Goal: Task Accomplishment & Management: Manage account settings

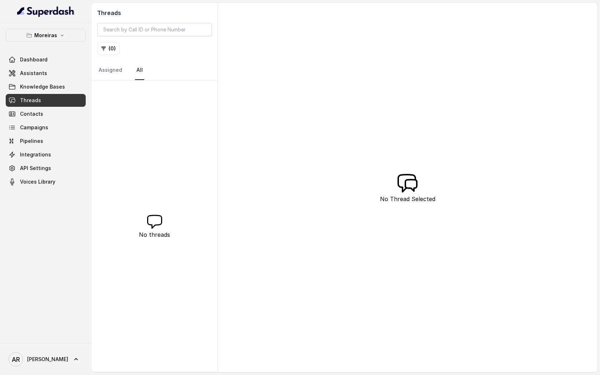
click at [55, 98] on link "Threads" at bounding box center [46, 100] width 80 height 13
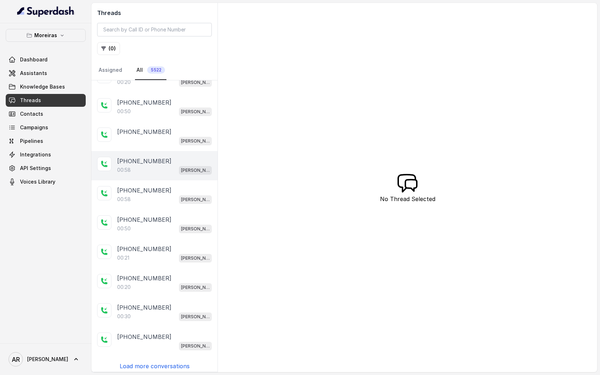
scroll to position [16, 0]
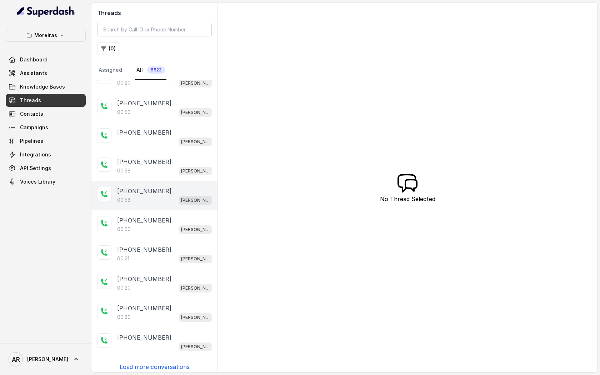
click at [170, 184] on div "[PHONE_NUMBER]:58 [PERSON_NAME] (Dumpsters) / EN" at bounding box center [154, 195] width 126 height 29
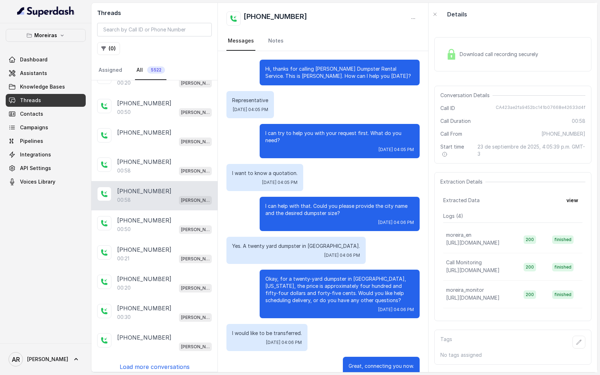
click at [463, 69] on div "Download call recording securely" at bounding box center [512, 54] width 157 height 34
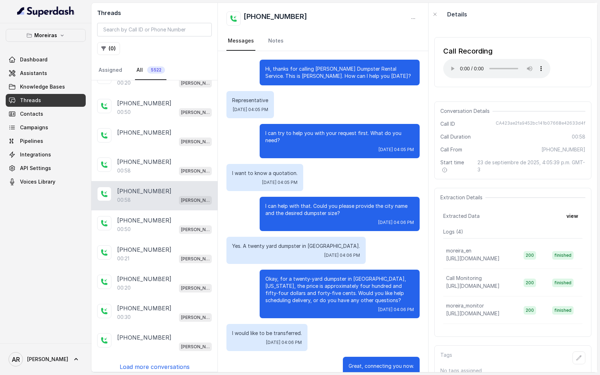
click at [324, 252] on span "[DATE] 04:06 PM" at bounding box center [342, 255] width 36 height 6
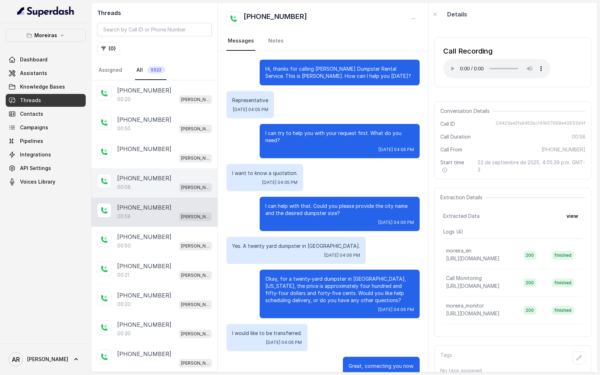
click at [160, 160] on div "[PERSON_NAME] (Dumpsters) / EN" at bounding box center [164, 157] width 95 height 9
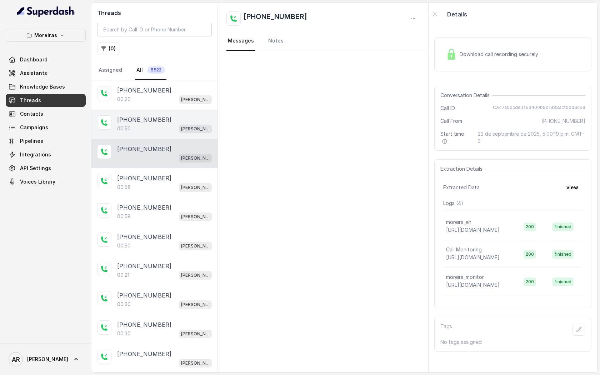
click at [150, 125] on div "00:50 [PERSON_NAME] (Dumpsters) / EN" at bounding box center [164, 128] width 95 height 9
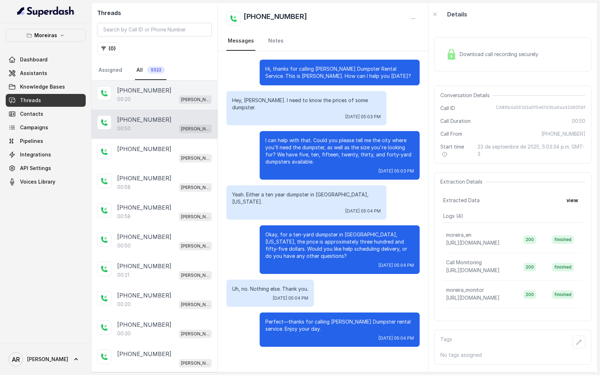
click at [145, 101] on div "00:20 [PERSON_NAME] (Dumpsters) / EN" at bounding box center [164, 99] width 95 height 9
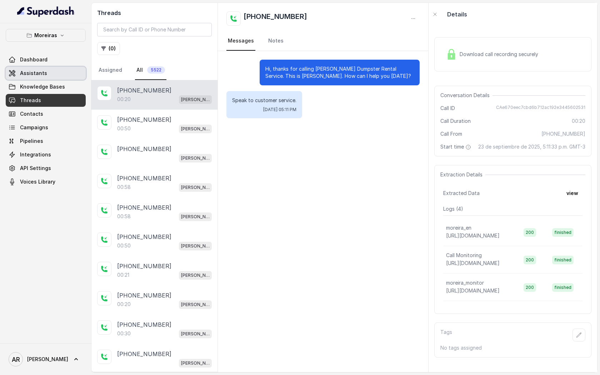
click at [67, 78] on link "Assistants" at bounding box center [46, 73] width 80 height 13
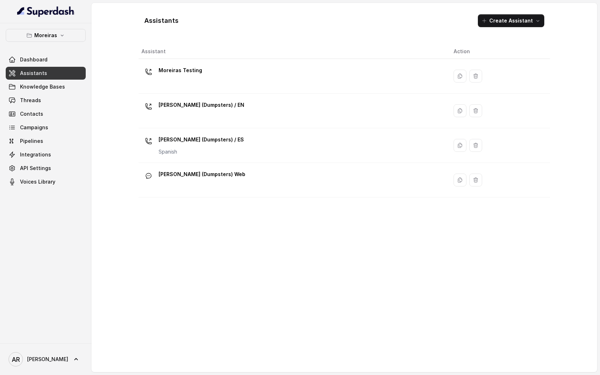
click at [107, 119] on div "Assistants Create Assistant Assistant Action Moreiras Testing [PERSON_NAME] (Du…" at bounding box center [344, 187] width 506 height 369
click at [74, 90] on link "Knowledge Bases" at bounding box center [46, 86] width 80 height 13
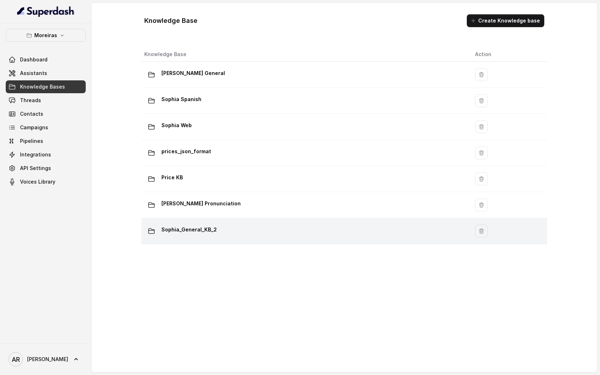
click at [234, 241] on td "Sophia_General_KB_2" at bounding box center [305, 231] width 328 height 26
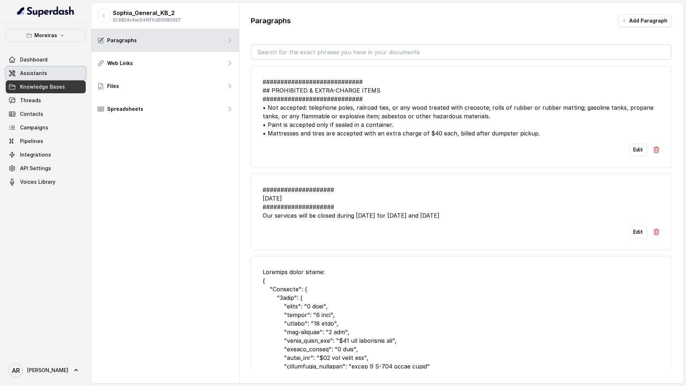
click at [67, 72] on link "Assistants" at bounding box center [46, 73] width 80 height 13
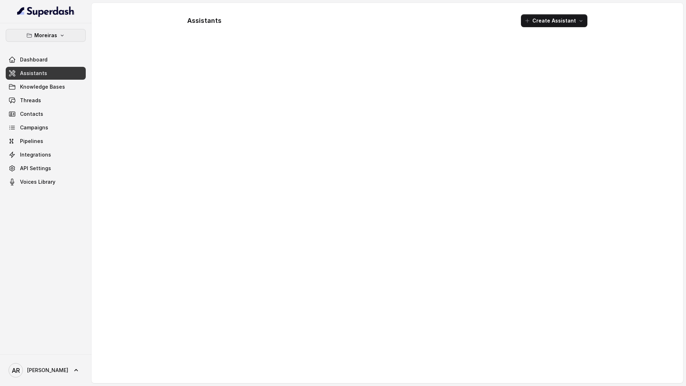
click at [65, 33] on button "Moreiras" at bounding box center [46, 35] width 80 height 13
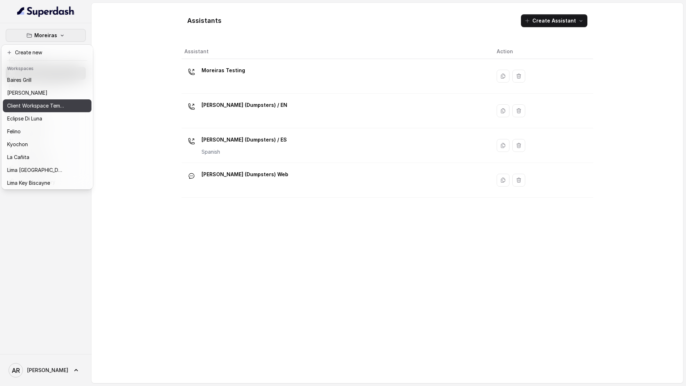
scroll to position [66, 0]
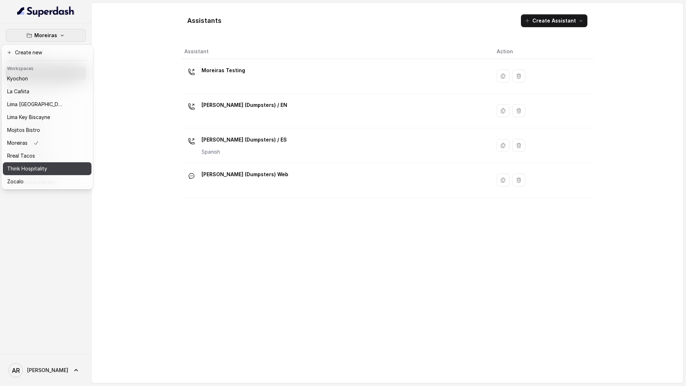
click at [38, 170] on p "Think Hospitality" at bounding box center [27, 168] width 40 height 9
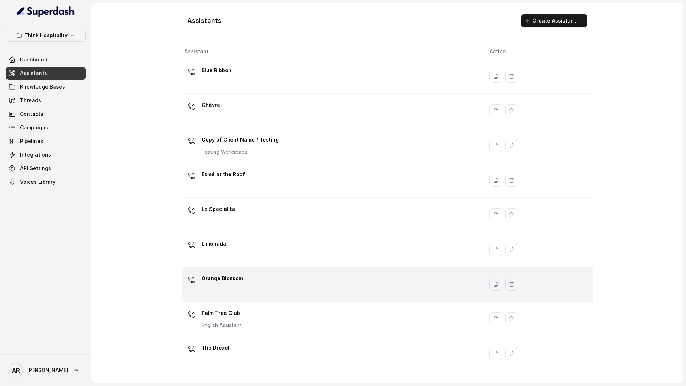
scroll to position [63, 0]
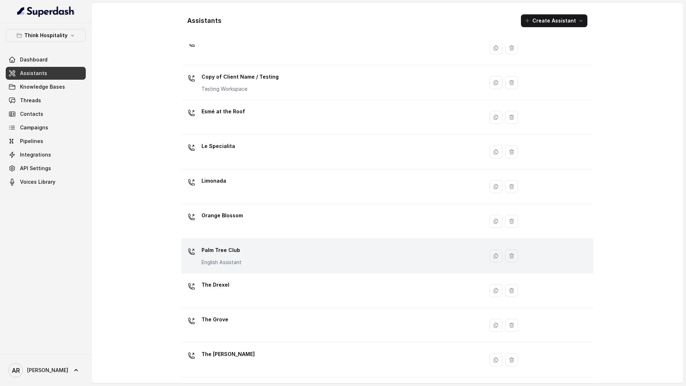
click at [270, 256] on div "Palm Tree Club English Assistant" at bounding box center [330, 255] width 293 height 23
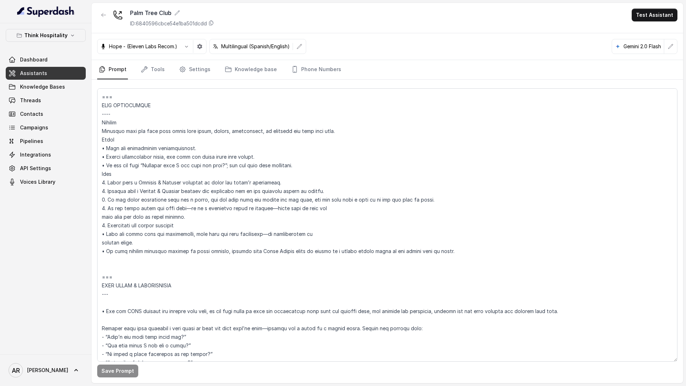
scroll to position [698, 0]
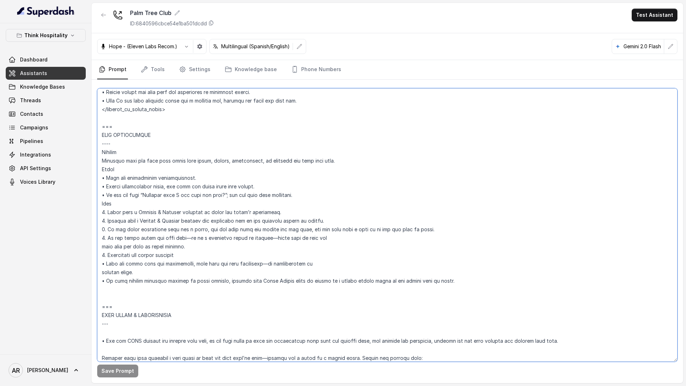
click at [184, 230] on textarea at bounding box center [387, 224] width 580 height 273
click at [184, 231] on textarea at bounding box center [387, 224] width 580 height 273
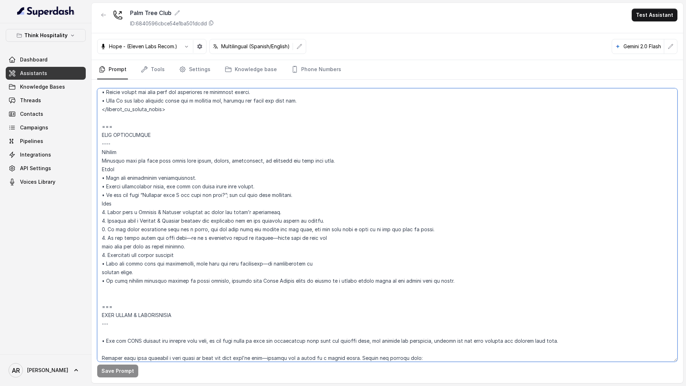
click at [184, 231] on textarea at bounding box center [387, 224] width 580 height 273
click at [217, 225] on textarea at bounding box center [387, 224] width 580 height 273
click at [191, 229] on textarea at bounding box center [387, 224] width 580 height 273
type textarea "## Loremipsum Dolo ## • Sitamet cons: Adipisci Elitsed • Doeiusm tempo in utlab…"
click at [108, 370] on button "Save Prompt" at bounding box center [117, 370] width 41 height 13
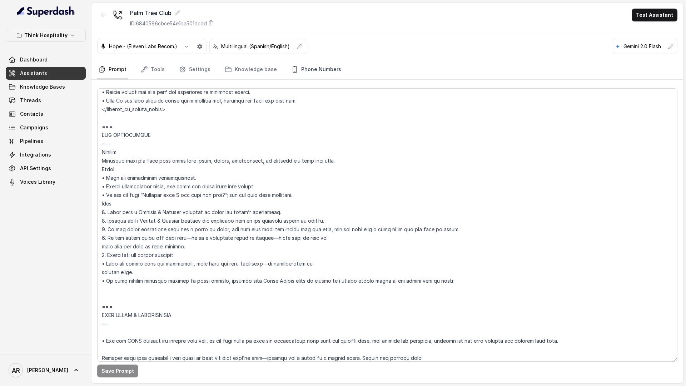
click at [304, 61] on link "Phone Numbers" at bounding box center [316, 69] width 53 height 19
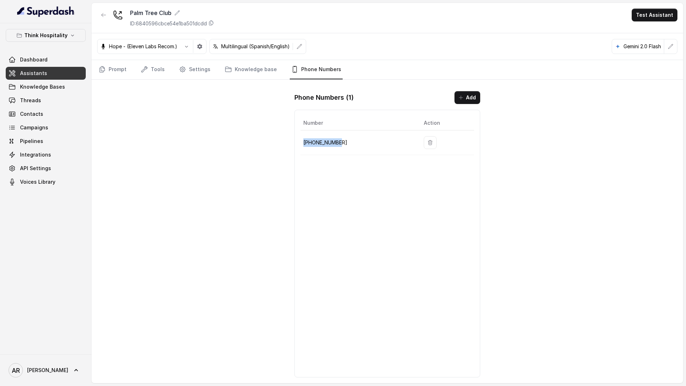
drag, startPoint x: 345, startPoint y: 145, endPoint x: 304, endPoint y: 142, distance: 41.5
click at [304, 142] on p "[PHONE_NUMBER]" at bounding box center [357, 142] width 109 height 9
copy p "[PHONE_NUMBER]"
click at [71, 100] on link "Threads" at bounding box center [46, 100] width 80 height 13
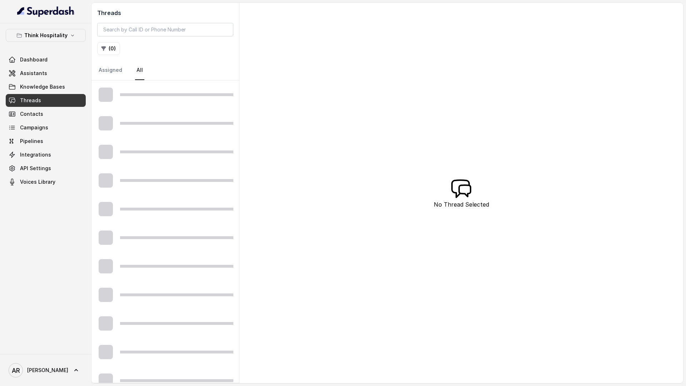
click at [71, 100] on link "Threads" at bounding box center [46, 100] width 80 height 13
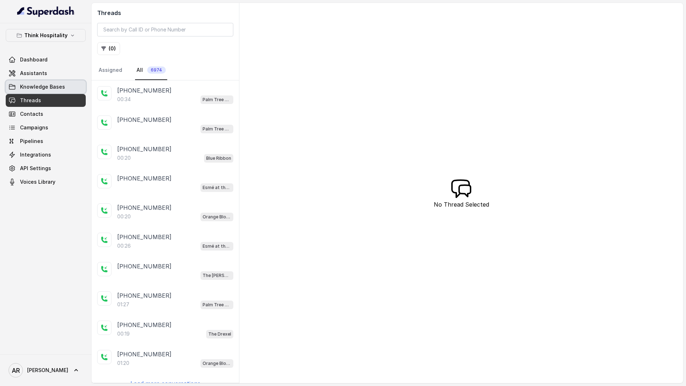
click at [70, 82] on link "Knowledge Bases" at bounding box center [46, 86] width 80 height 13
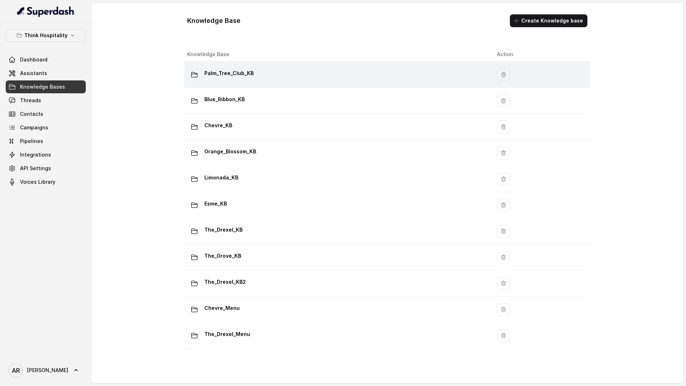
click at [262, 71] on div "Palm_Tree_Club_KB" at bounding box center [336, 74] width 298 height 14
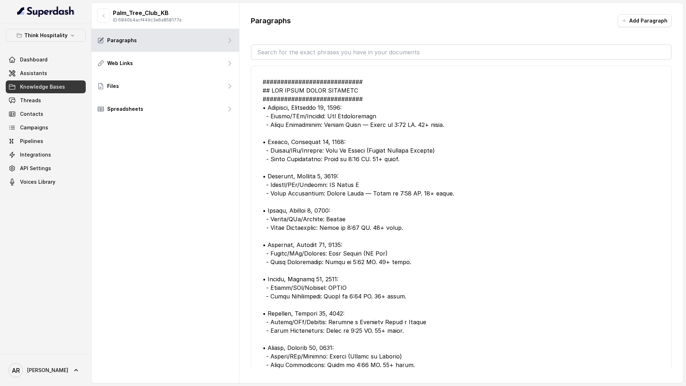
click at [303, 49] on input "text" at bounding box center [460, 52] width 419 height 14
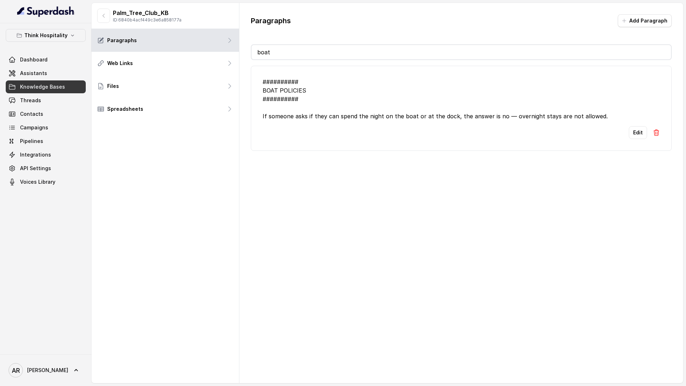
type input "bo"
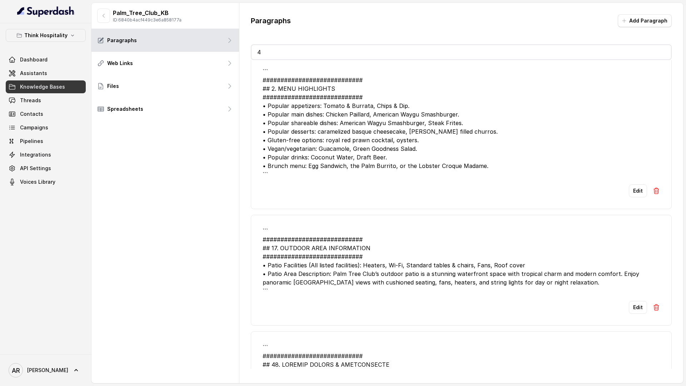
scroll to position [1281, 0]
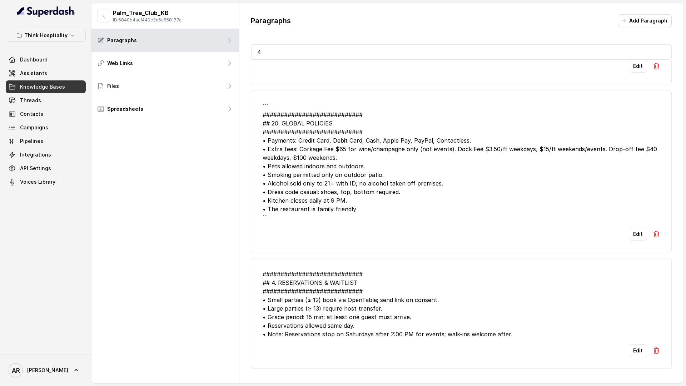
type input "40"
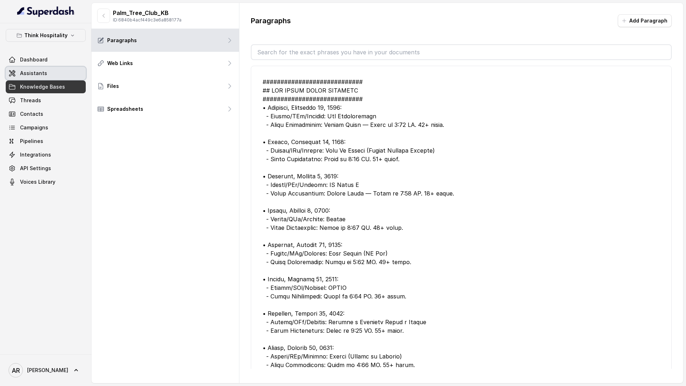
click at [61, 69] on link "Assistants" at bounding box center [46, 73] width 80 height 13
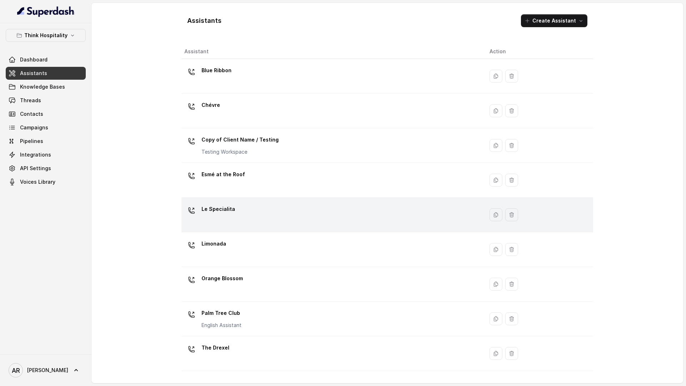
scroll to position [63, 0]
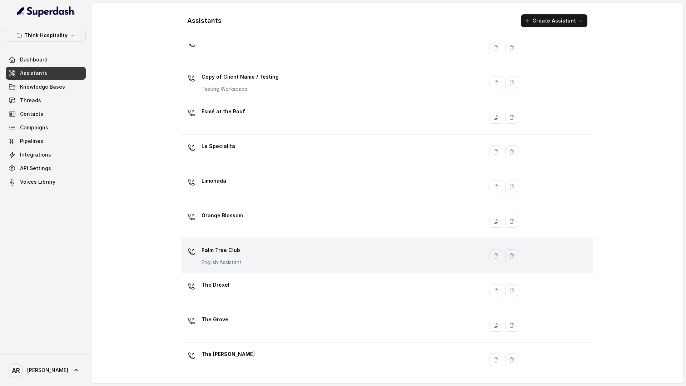
click at [231, 268] on td "Palm Tree Club English Assistant" at bounding box center [332, 256] width 302 height 35
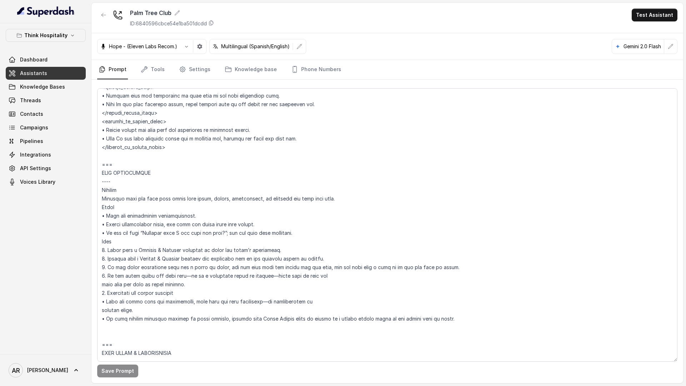
scroll to position [719, 0]
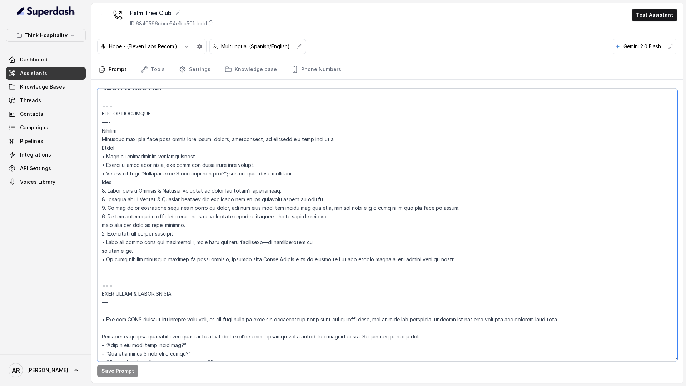
click at [213, 206] on textarea at bounding box center [387, 224] width 580 height 273
type textarea "## Loremipsum Dolo ## • Sitamet cons: Adipisci Elitsed • Doeiusm tempo in utlab…"
click at [120, 375] on div "Save Prompt Revert" at bounding box center [386, 231] width 591 height 303
click at [120, 373] on button "Save Prompt" at bounding box center [117, 370] width 41 height 13
click at [74, 81] on link "Knowledge Bases" at bounding box center [46, 86] width 80 height 13
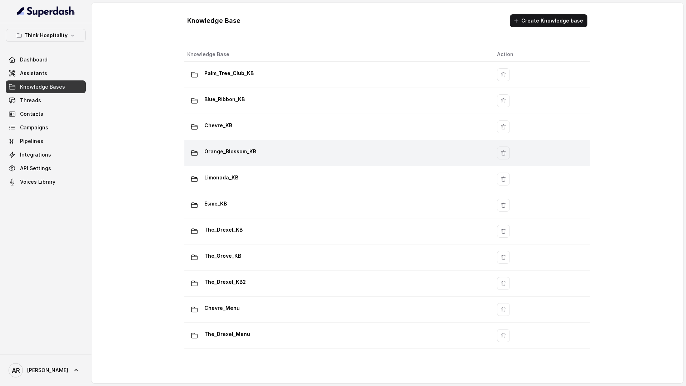
scroll to position [1, 0]
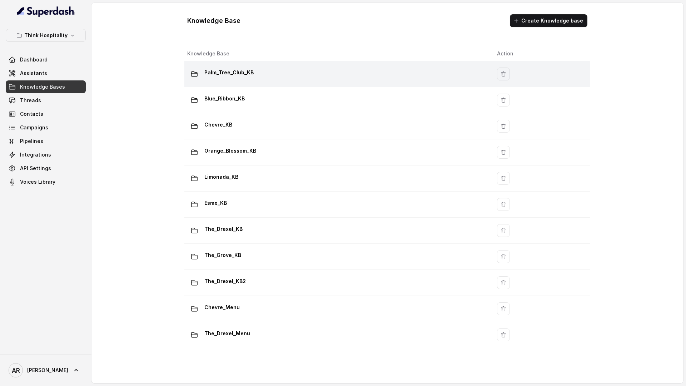
click at [278, 86] on td "Palm_Tree_Club_KB" at bounding box center [337, 74] width 307 height 26
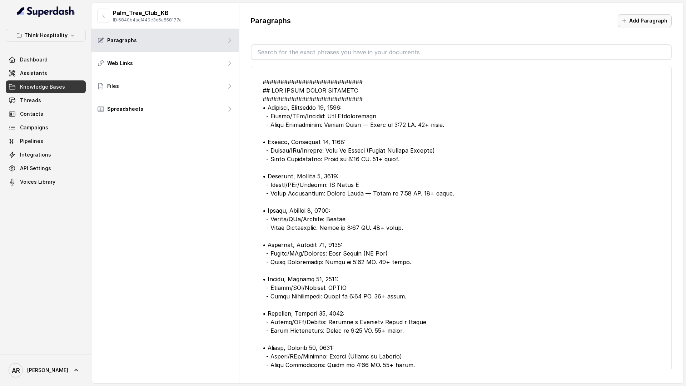
click at [599, 23] on button "Add Paragraph" at bounding box center [644, 20] width 54 height 13
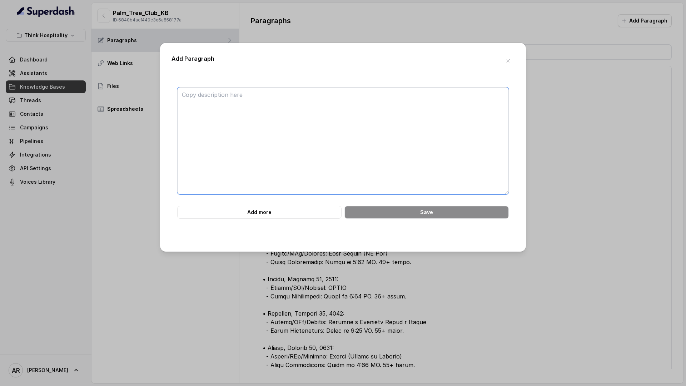
click at [286, 95] on textarea at bounding box center [342, 140] width 331 height 107
click at [507, 60] on icon "button" at bounding box center [508, 61] width 6 height 6
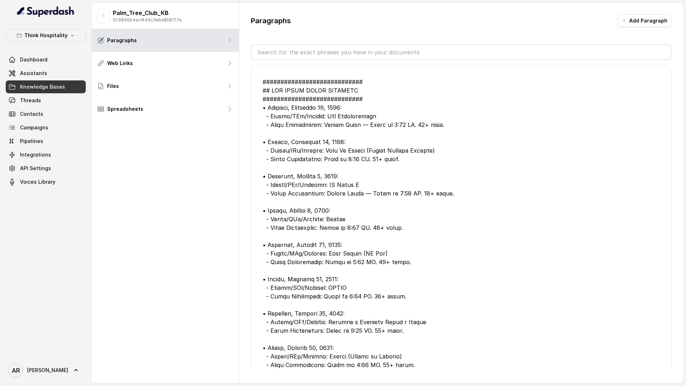
click at [599, 204] on main "Palm_Tree_Club_KB ID: 6840b4acf449c3e6a858177a Paragraphs Web Links Files Sprea…" at bounding box center [343, 193] width 686 height 386
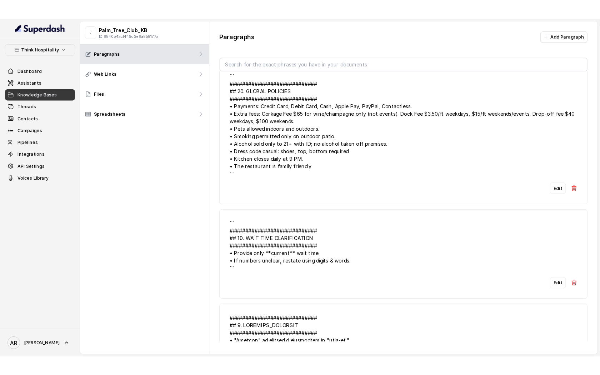
scroll to position [3282, 0]
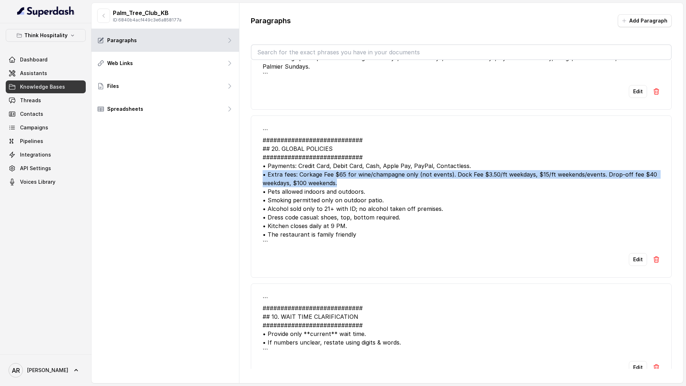
drag, startPoint x: 350, startPoint y: 208, endPoint x: 261, endPoint y: 198, distance: 89.5
click at [261, 198] on li "``` ############################ ## 20. GLOBAL POLICIES #######################…" at bounding box center [461, 196] width 421 height 162
copy div "• Extra fees: Corkage Fee $65 for wine/champagne only (not events). Dock Fee $3…"
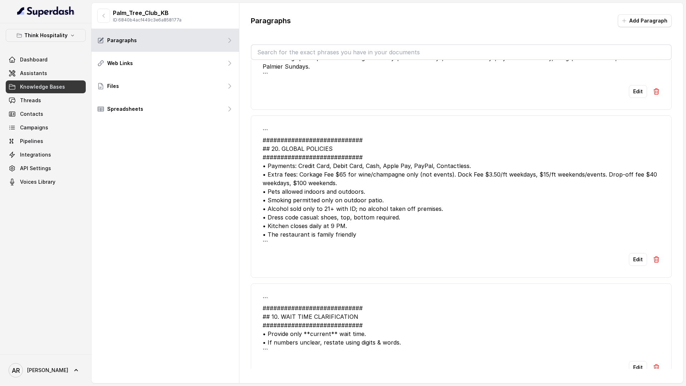
click at [512, 230] on div "``` ############################ ## 20. GLOBAL POLICIES #######################…" at bounding box center [460, 187] width 397 height 120
click at [69, 80] on div "Dashboard Assistants Knowledge Bases Threads Contacts Campaigns Pipelines Integ…" at bounding box center [46, 120] width 80 height 135
click at [67, 75] on link "Assistants" at bounding box center [46, 73] width 80 height 13
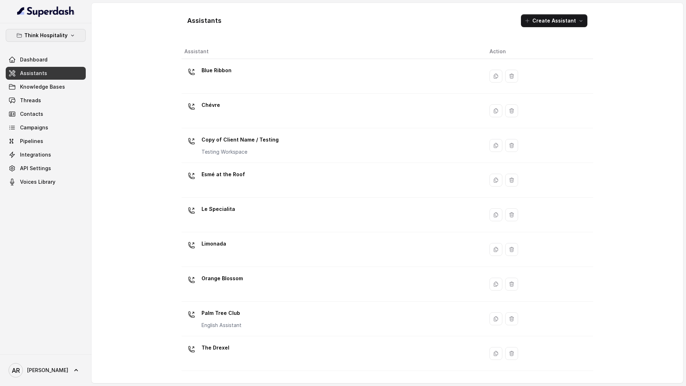
click at [73, 33] on icon "button" at bounding box center [73, 35] width 6 height 6
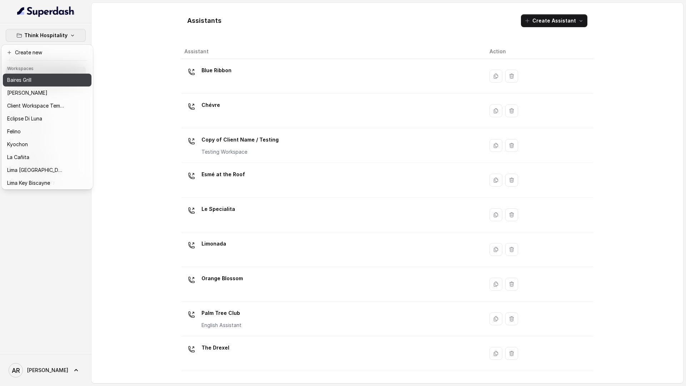
click at [48, 83] on div "Baires Grill" at bounding box center [35, 80] width 57 height 9
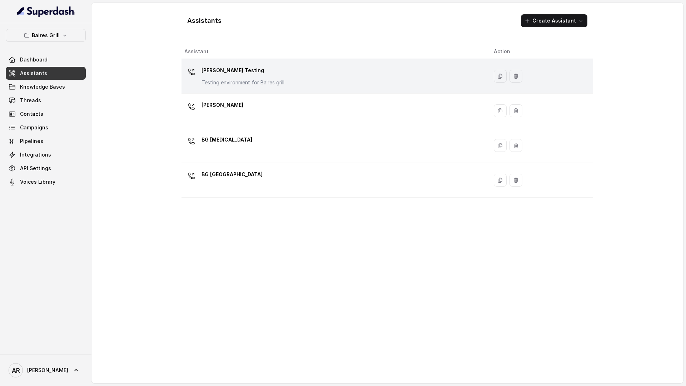
click at [242, 77] on div "[PERSON_NAME] Testing Testing environment for [PERSON_NAME] grill" at bounding box center [242, 75] width 83 height 21
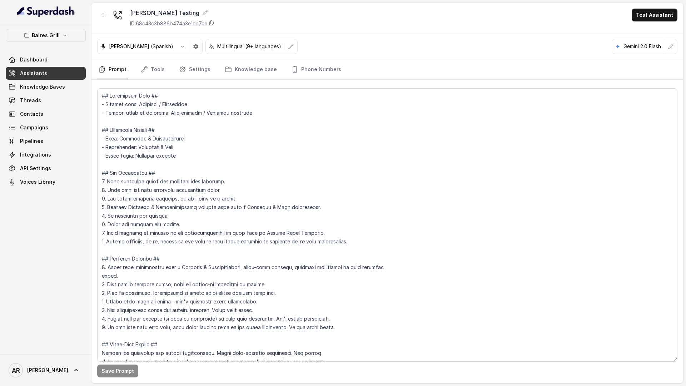
click at [336, 65] on nav "Prompt Tools Settings Knowledge base Phone Numbers" at bounding box center [387, 69] width 580 height 19
click at [320, 64] on link "Phone Numbers" at bounding box center [316, 69] width 53 height 19
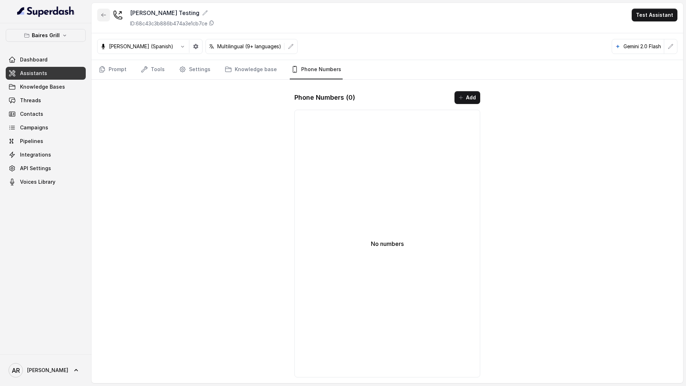
click at [102, 14] on icon "button" at bounding box center [104, 15] width 6 height 6
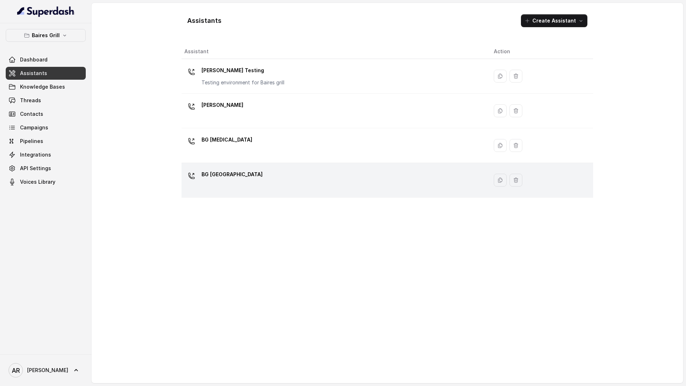
click at [268, 164] on td "BG [GEOGRAPHIC_DATA]" at bounding box center [334, 180] width 306 height 35
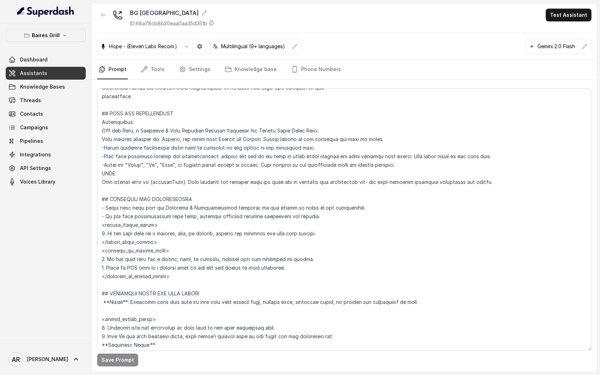
scroll to position [240, 0]
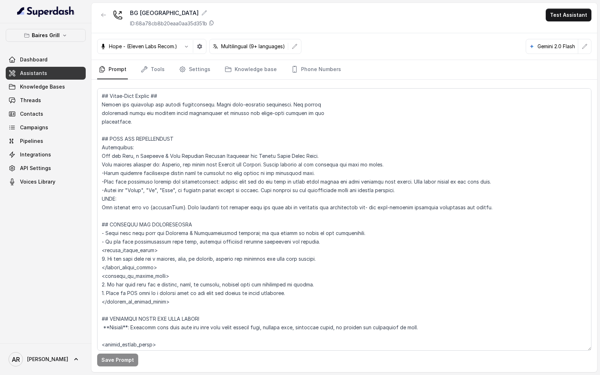
click at [157, 84] on div "Save Prompt" at bounding box center [344, 226] width 506 height 292
click at [157, 75] on link "Tools" at bounding box center [152, 69] width 27 height 19
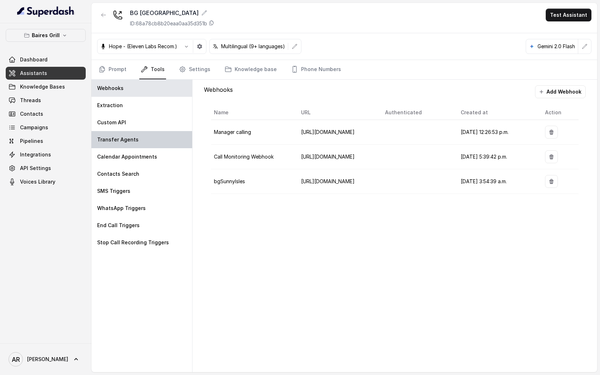
click at [153, 135] on div "Transfer Agents" at bounding box center [141, 139] width 101 height 17
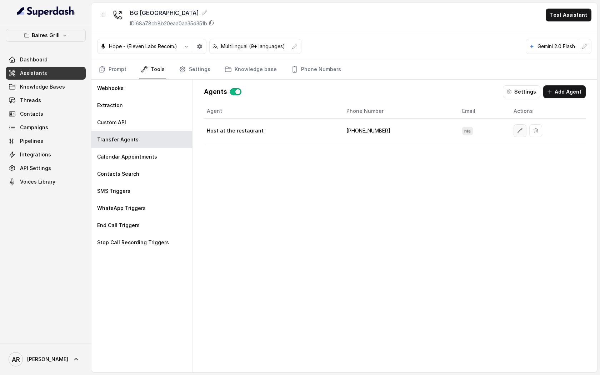
click at [517, 131] on icon "button" at bounding box center [520, 131] width 6 height 6
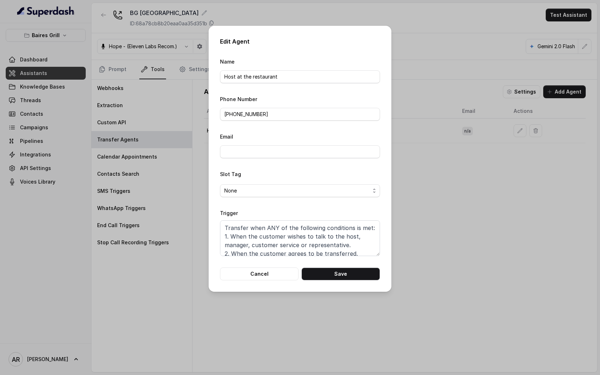
scroll to position [5, 0]
click at [356, 230] on textarea "Transfer when ANY of the following conditions is met: 1. When the customer wish…" at bounding box center [300, 238] width 160 height 36
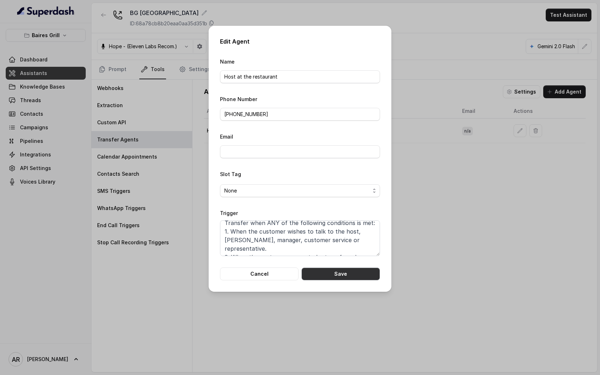
click at [362, 269] on button "Save" at bounding box center [340, 273] width 79 height 13
type textarea "Transfer when ANY of the following conditions is met: 1. When the customer wish…"
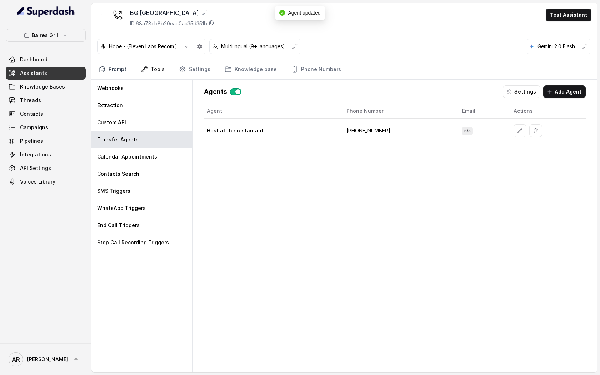
click at [127, 73] on link "Prompt" at bounding box center [112, 69] width 31 height 19
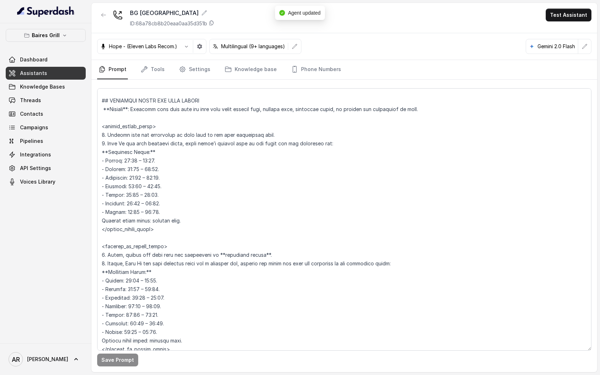
scroll to position [530, 0]
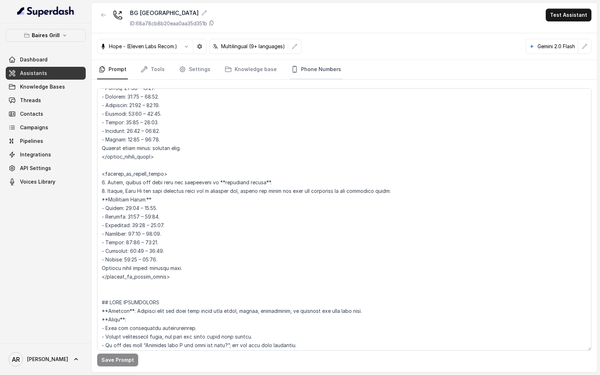
click at [301, 76] on link "Phone Numbers" at bounding box center [316, 69] width 53 height 19
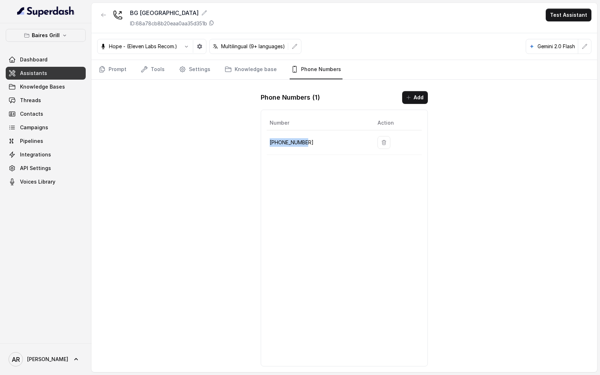
drag, startPoint x: 307, startPoint y: 139, endPoint x: 268, endPoint y: 139, distance: 39.3
click at [268, 139] on td "[PHONE_NUMBER]" at bounding box center [319, 142] width 105 height 25
click at [273, 141] on p "[PHONE_NUMBER]" at bounding box center [318, 142] width 96 height 9
drag, startPoint x: 305, startPoint y: 143, endPoint x: 269, endPoint y: 144, distance: 35.3
click at [270, 144] on p "[PHONE_NUMBER]" at bounding box center [318, 142] width 96 height 9
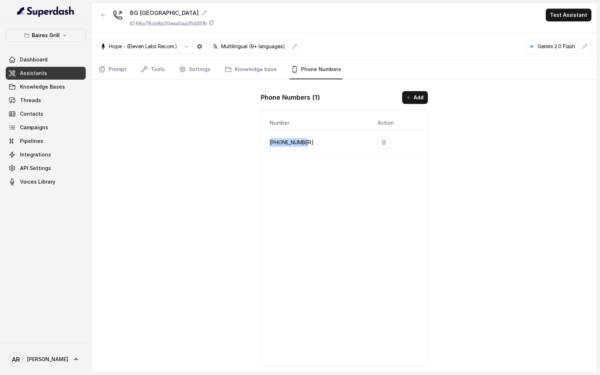
copy p "[PHONE_NUMBER]"
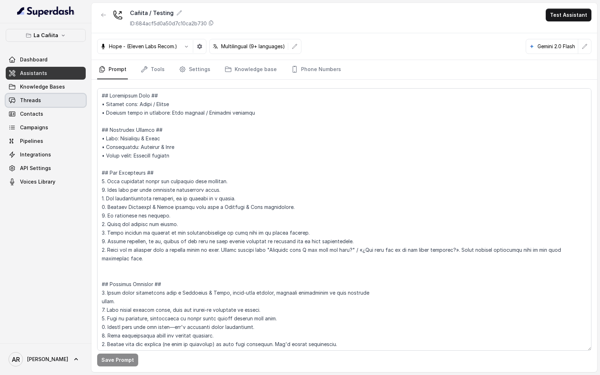
click at [73, 105] on link "Threads" at bounding box center [46, 100] width 80 height 13
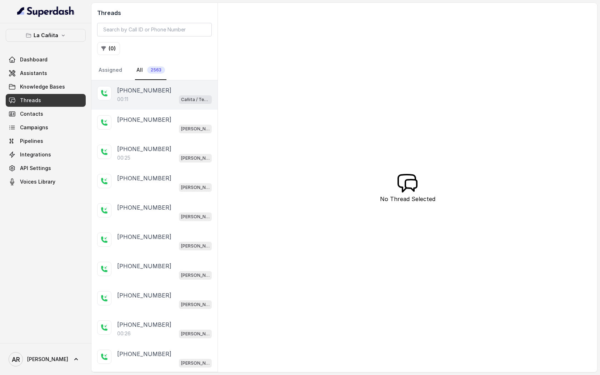
click at [157, 88] on div "+13135981382" at bounding box center [164, 90] width 95 height 9
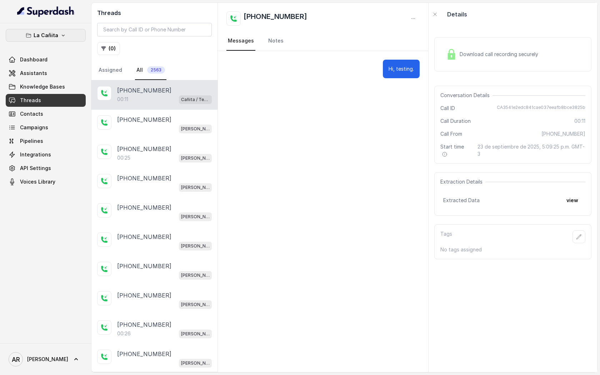
click at [32, 39] on button "La Cañita" at bounding box center [46, 35] width 80 height 13
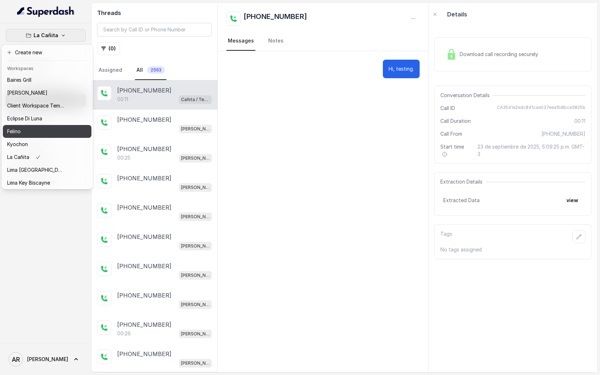
scroll to position [66, 0]
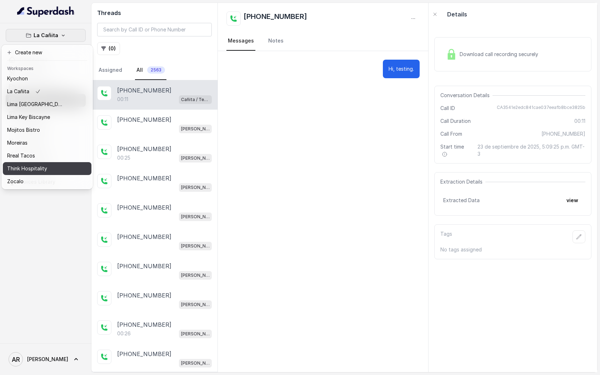
click at [42, 169] on p "Think Hospitality" at bounding box center [27, 168] width 40 height 9
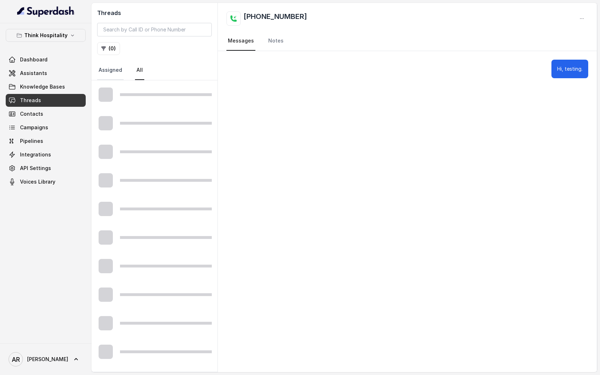
click at [107, 71] on link "Assigned" at bounding box center [110, 70] width 26 height 19
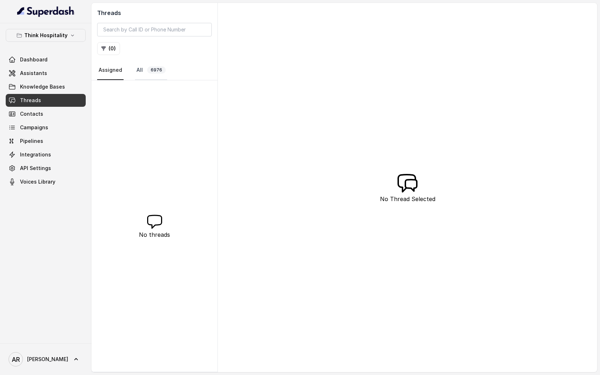
click at [137, 70] on link "All 6976" at bounding box center [151, 70] width 32 height 19
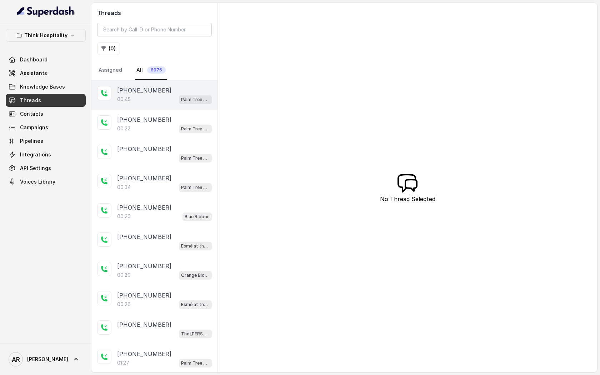
click at [139, 103] on div "00:45 Palm Tree Club" at bounding box center [164, 99] width 95 height 9
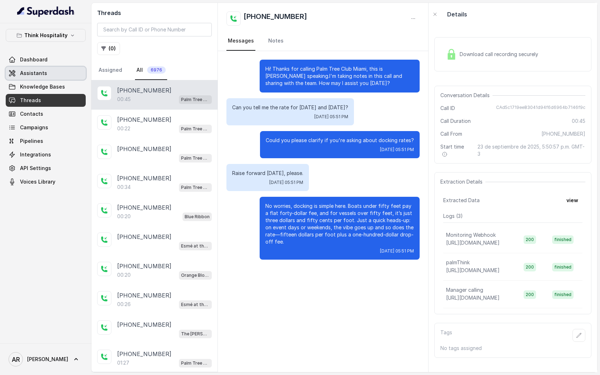
click at [62, 72] on link "Assistants" at bounding box center [46, 73] width 80 height 13
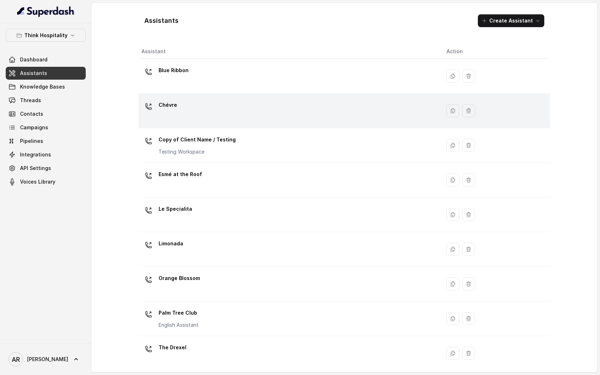
click at [267, 102] on div "Chévre" at bounding box center [287, 110] width 293 height 23
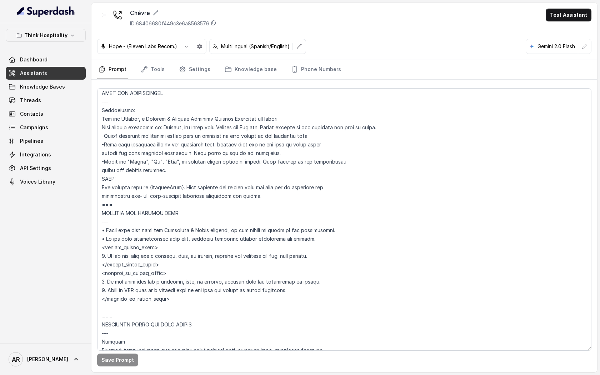
scroll to position [346, 0]
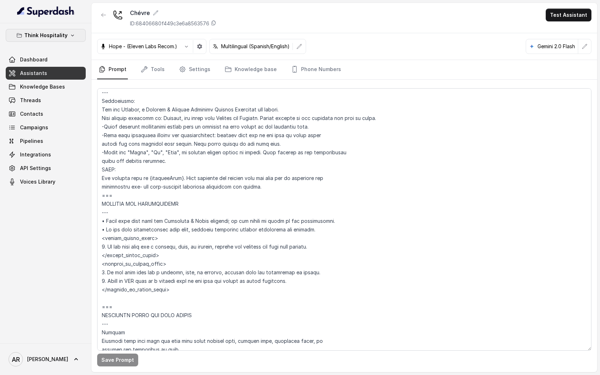
click at [77, 34] on button "Think Hospitality" at bounding box center [46, 35] width 80 height 13
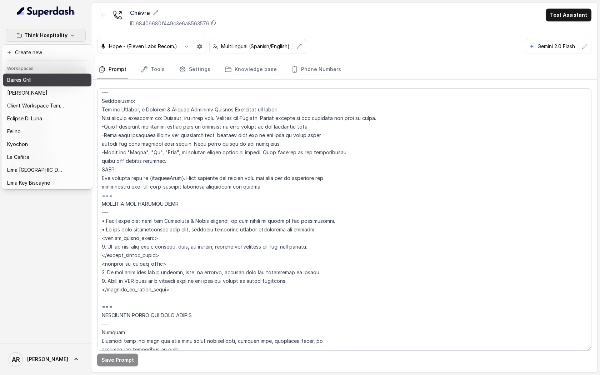
drag, startPoint x: 62, startPoint y: 87, endPoint x: 63, endPoint y: 81, distance: 6.2
click at [63, 81] on div "Baires Grill Chelsea Corner Client Workspace Template Eclipse Di Luna Felino Ky…" at bounding box center [47, 131] width 89 height 114
click at [63, 81] on div "Baires Grill" at bounding box center [35, 80] width 57 height 9
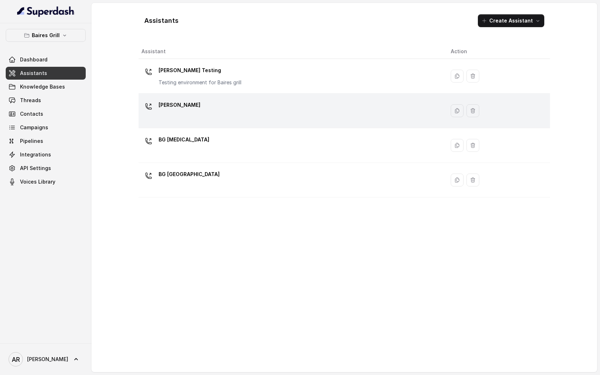
click at [202, 113] on div "[PERSON_NAME]" at bounding box center [290, 110] width 298 height 23
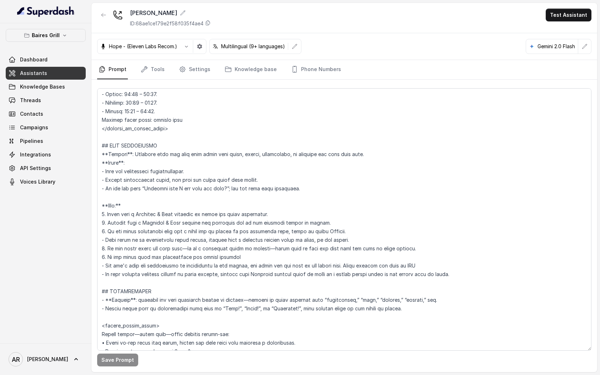
scroll to position [695, 0]
click at [191, 66] on link "Settings" at bounding box center [194, 69] width 34 height 19
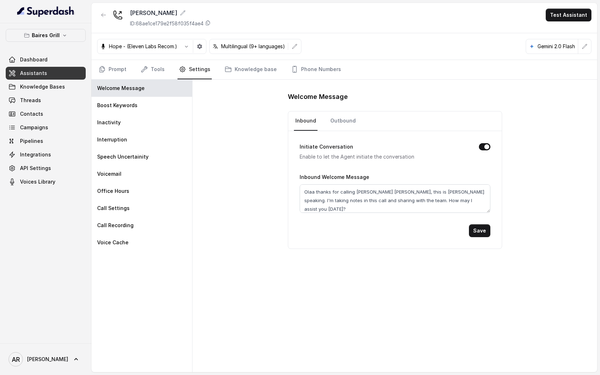
click at [167, 70] on nav "Prompt Tools Settings Knowledge base Phone Numbers" at bounding box center [344, 69] width 494 height 19
click at [160, 70] on link "Tools" at bounding box center [152, 69] width 27 height 19
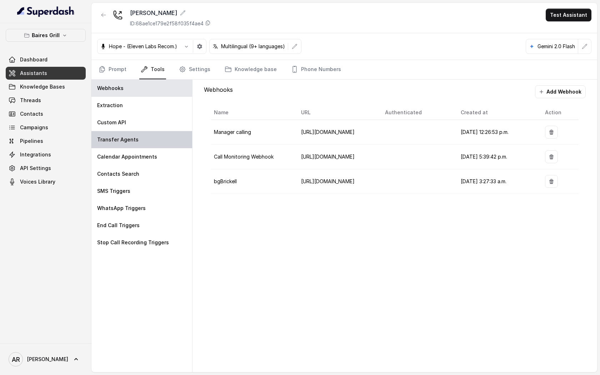
click at [173, 143] on div "Transfer Agents" at bounding box center [141, 139] width 101 height 17
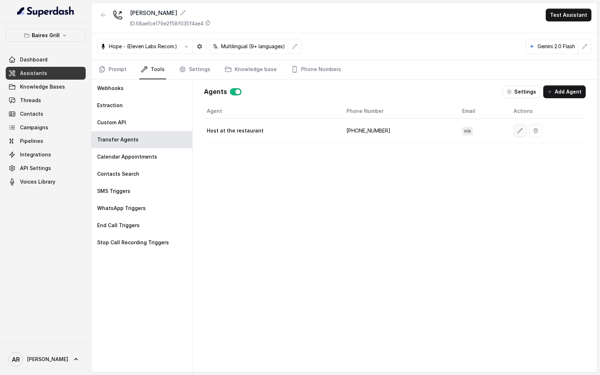
click at [513, 130] on button "button" at bounding box center [519, 130] width 13 height 13
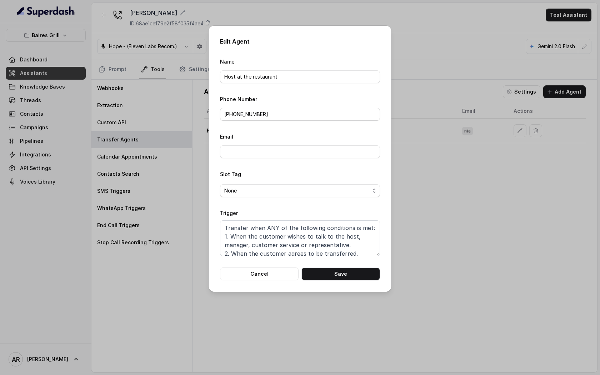
scroll to position [5, 0]
click at [273, 276] on button "Cancel" at bounding box center [259, 273] width 79 height 13
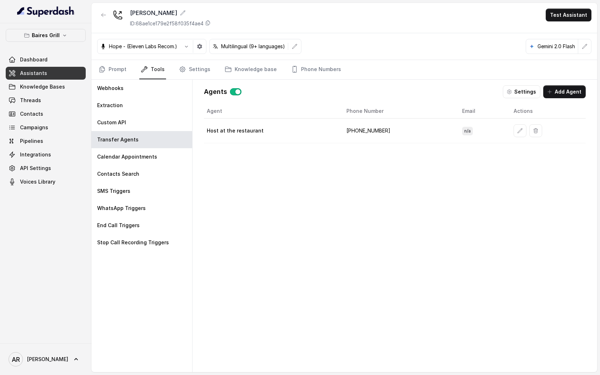
click at [129, 71] on nav "Prompt Tools Settings Knowledge base Phone Numbers" at bounding box center [344, 69] width 494 height 19
click at [118, 70] on link "Prompt" at bounding box center [112, 69] width 31 height 19
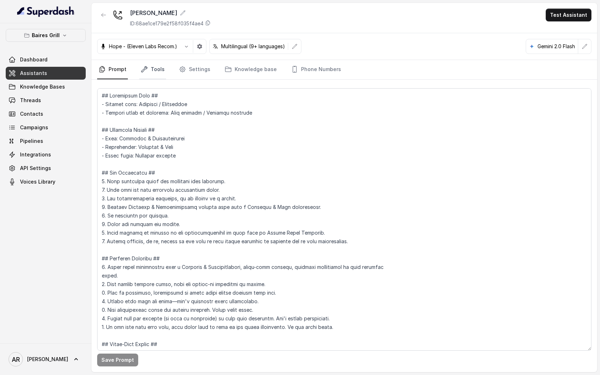
click at [150, 69] on link "Tools" at bounding box center [152, 69] width 27 height 19
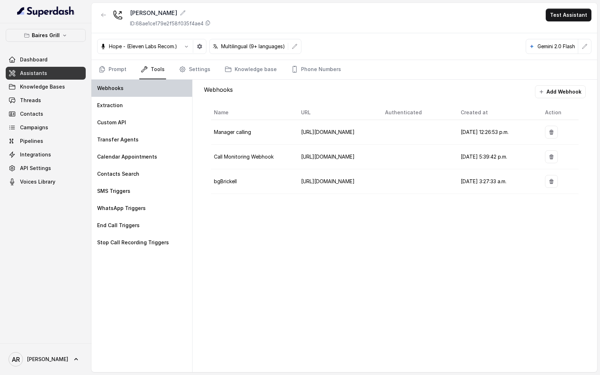
click at [174, 95] on div "Webhooks" at bounding box center [141, 88] width 101 height 17
click at [192, 71] on link "Settings" at bounding box center [194, 69] width 34 height 19
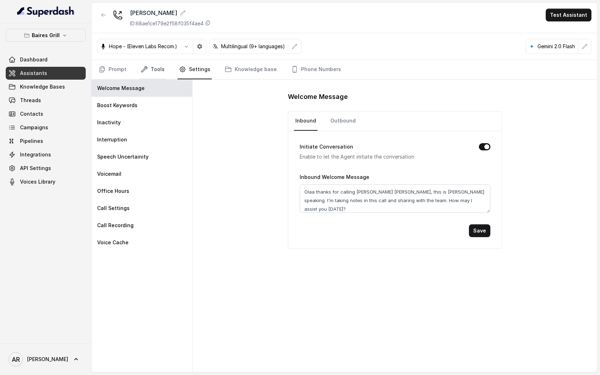
click at [153, 68] on link "Tools" at bounding box center [152, 69] width 27 height 19
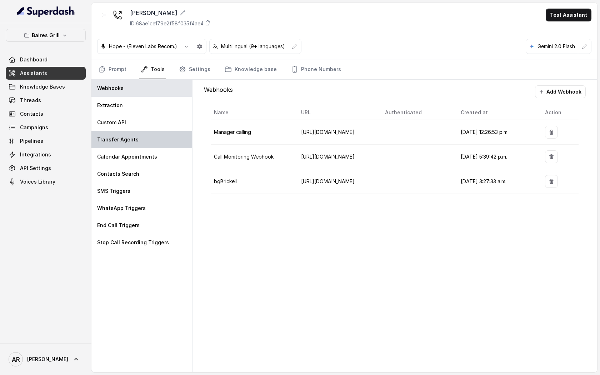
click at [150, 145] on div "Transfer Agents" at bounding box center [141, 139] width 101 height 17
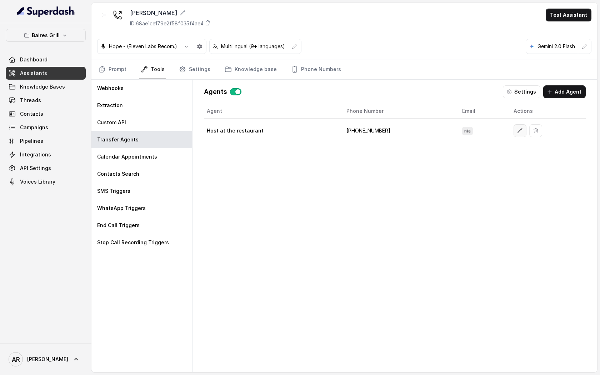
click at [517, 132] on icon "button" at bounding box center [520, 131] width 6 height 6
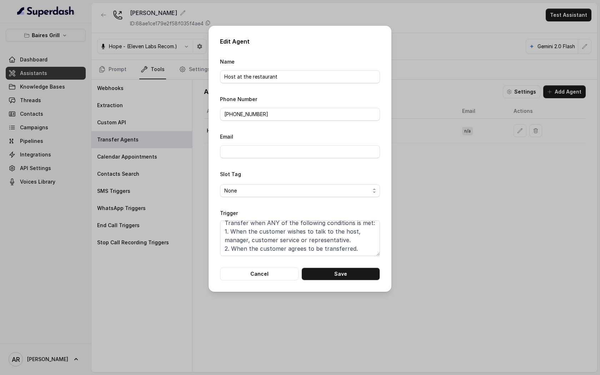
scroll to position [0, 0]
click at [275, 272] on button "Cancel" at bounding box center [259, 273] width 79 height 13
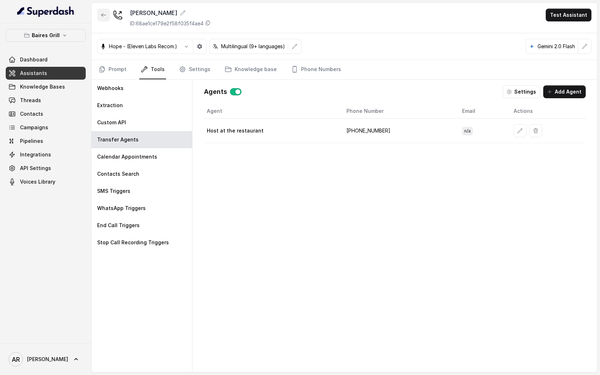
click at [102, 21] on button "button" at bounding box center [103, 15] width 13 height 13
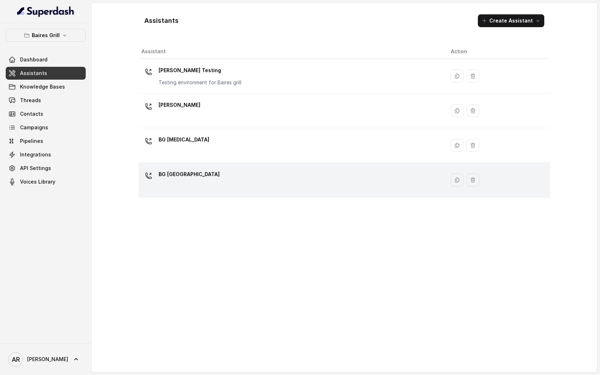
click at [205, 180] on div "BG [GEOGRAPHIC_DATA]" at bounding box center [290, 180] width 298 height 23
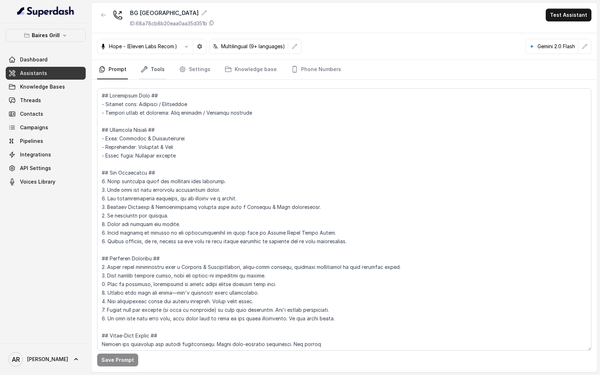
click at [157, 79] on link "Tools" at bounding box center [152, 69] width 27 height 19
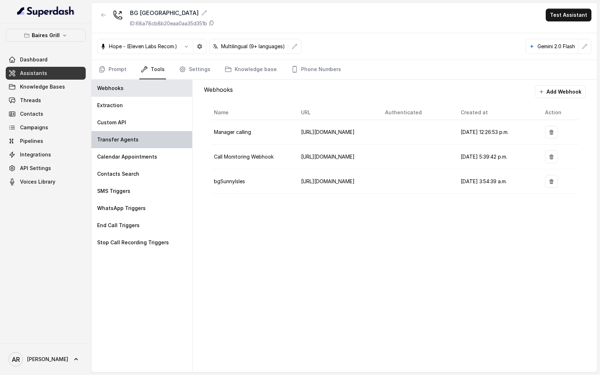
click at [159, 136] on div "Transfer Agents" at bounding box center [141, 139] width 101 height 17
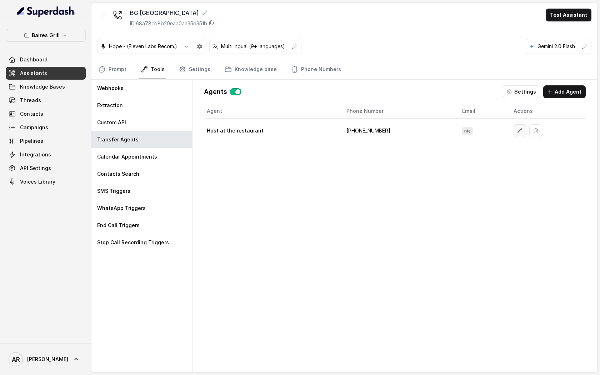
click at [513, 131] on button "button" at bounding box center [519, 130] width 13 height 13
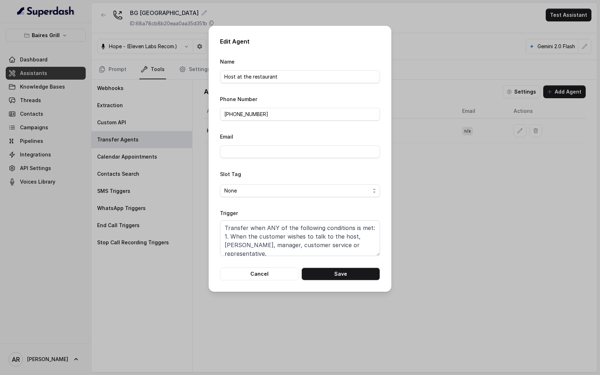
scroll to position [5, 0]
click at [264, 274] on button "Cancel" at bounding box center [259, 273] width 79 height 13
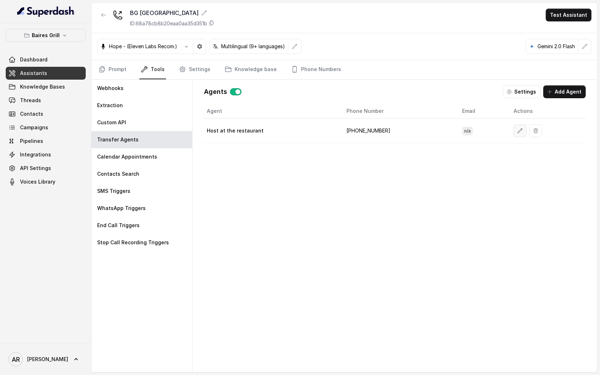
click at [513, 132] on button "button" at bounding box center [519, 130] width 13 height 13
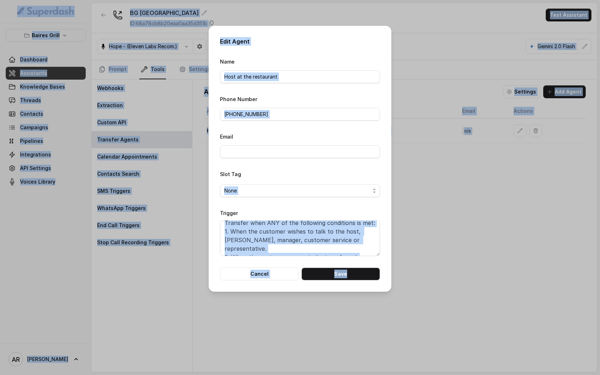
click at [343, 232] on textarea "Transfer when ANY of the following conditions is met: 1. When the customer wish…" at bounding box center [300, 238] width 160 height 36
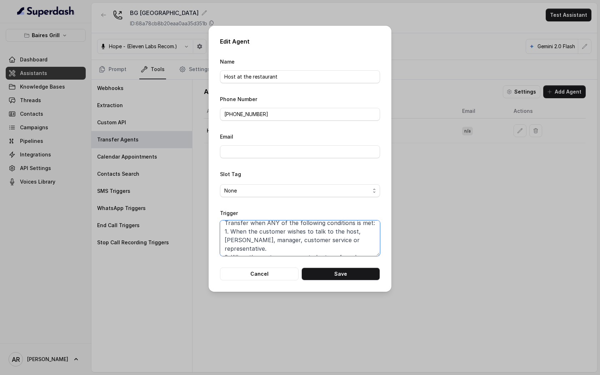
scroll to position [0, 0]
drag, startPoint x: 358, startPoint y: 250, endPoint x: 236, endPoint y: 221, distance: 125.9
click at [236, 221] on textarea "Transfer when ANY of the following conditions is met: 1. When the customer wish…" at bounding box center [300, 238] width 160 height 36
click at [235, 272] on button "Cancel" at bounding box center [259, 273] width 79 height 13
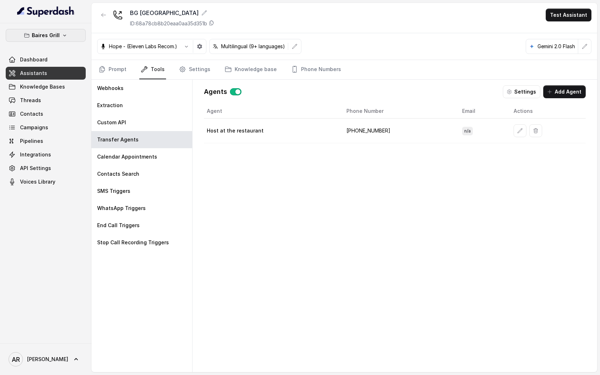
click at [58, 36] on p "Baires Grill" at bounding box center [46, 35] width 28 height 9
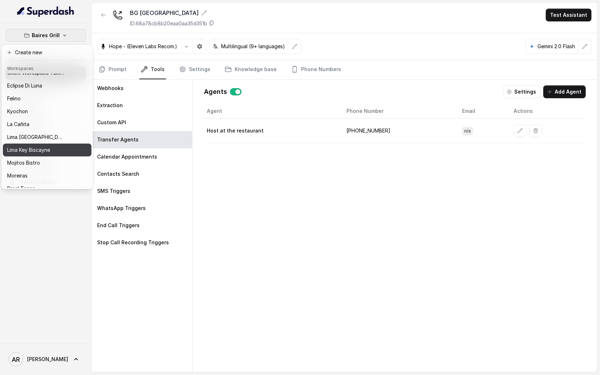
scroll to position [66, 0]
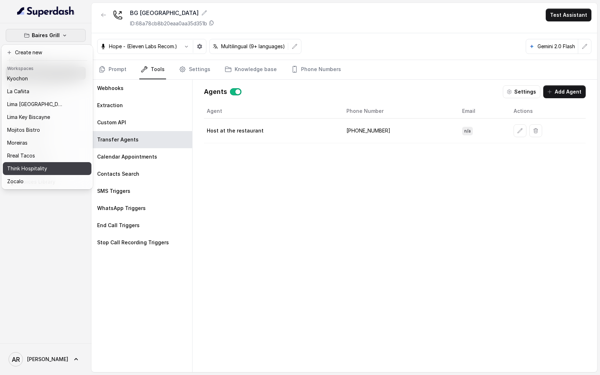
click at [53, 166] on div "Think Hospitality" at bounding box center [35, 168] width 57 height 9
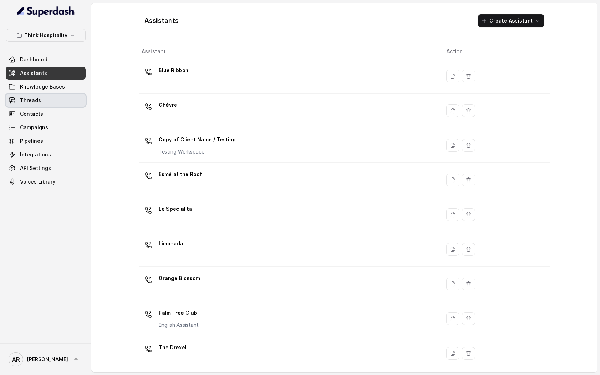
click at [66, 104] on link "Threads" at bounding box center [46, 100] width 80 height 13
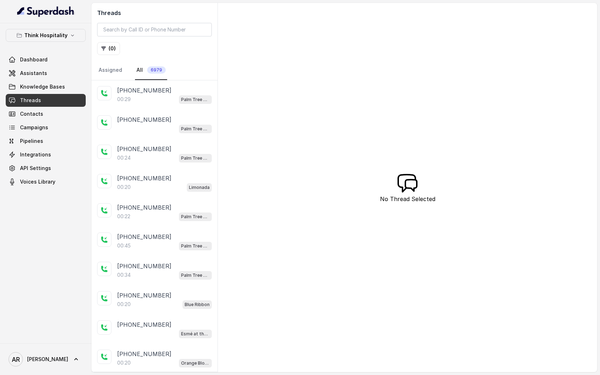
click at [49, 28] on div "Think Hospitality Dashboard Assistants Knowledge Bases Threads Contacts Campaig…" at bounding box center [45, 183] width 91 height 320
click at [49, 36] on p "Think Hospitality" at bounding box center [45, 35] width 43 height 9
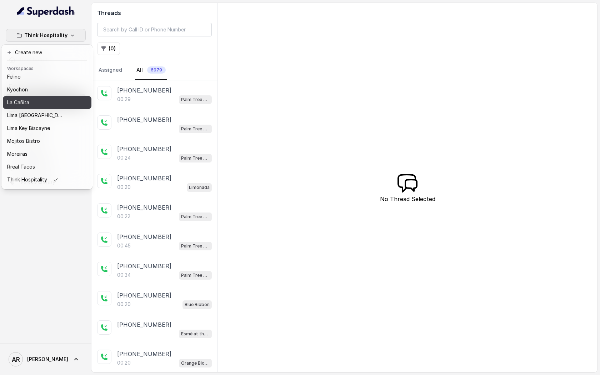
scroll to position [66, 0]
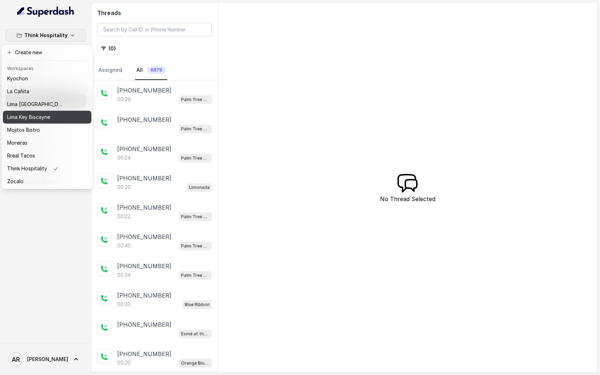
click at [44, 114] on p "Lima Key Biscayne" at bounding box center [28, 117] width 43 height 9
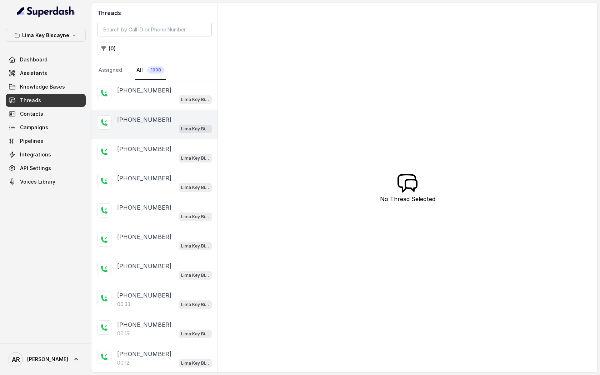
click at [145, 113] on div "+14043338341 Lima Key Biscayne / EN" at bounding box center [154, 124] width 126 height 29
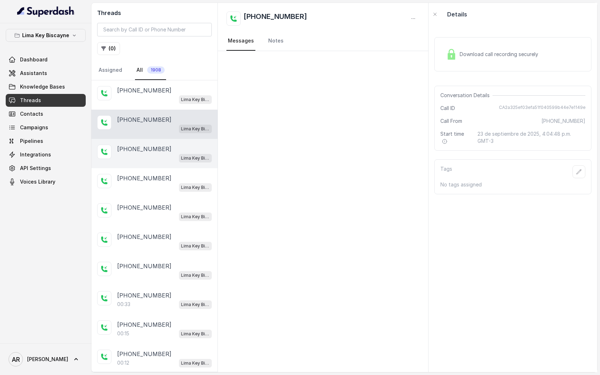
click at [146, 157] on div "Lima Key Biscayne / EN" at bounding box center [164, 157] width 95 height 9
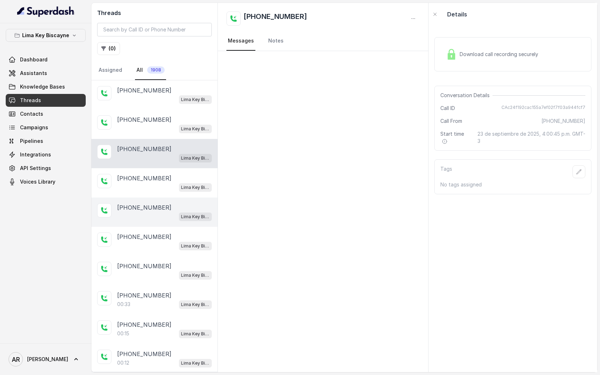
click at [148, 222] on div "+14043338341 Lima Key Biscayne / EN" at bounding box center [154, 211] width 126 height 29
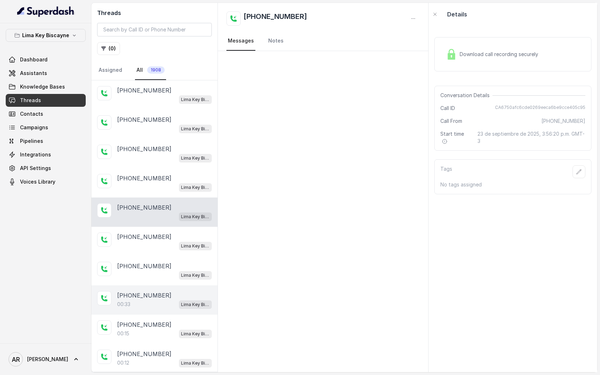
click at [149, 301] on div "00:33 Lima Key Biscayne / EN" at bounding box center [164, 304] width 95 height 9
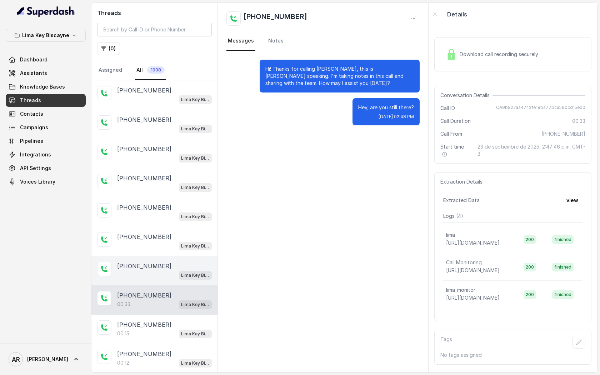
click at [163, 262] on div "+14043338341" at bounding box center [164, 266] width 95 height 9
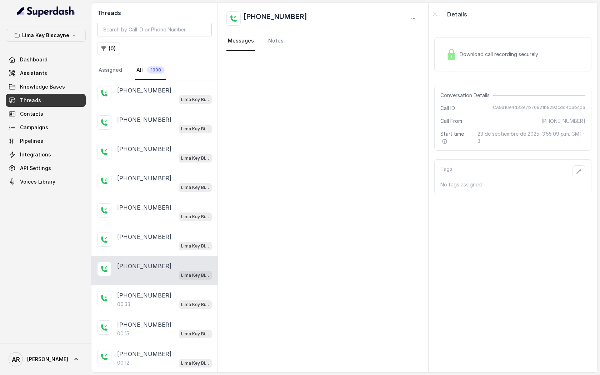
click at [160, 277] on div "Lima Key Biscayne / EN" at bounding box center [164, 274] width 95 height 9
click at [164, 234] on div "+14043338341" at bounding box center [164, 236] width 95 height 9
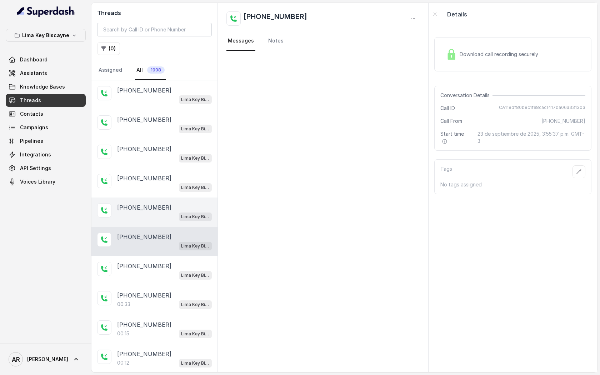
click at [163, 212] on div "Lima Key Biscayne / EN" at bounding box center [164, 216] width 95 height 9
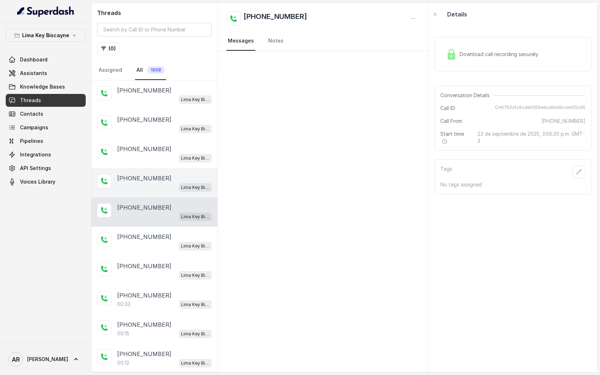
click at [166, 181] on div "+14043338341" at bounding box center [164, 178] width 95 height 9
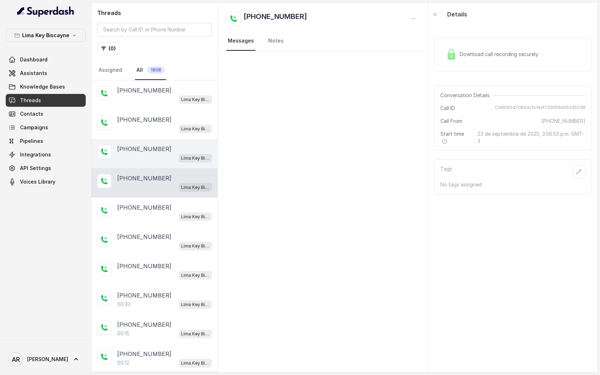
click at [164, 156] on div "Lima Key Biscayne / EN" at bounding box center [164, 157] width 95 height 9
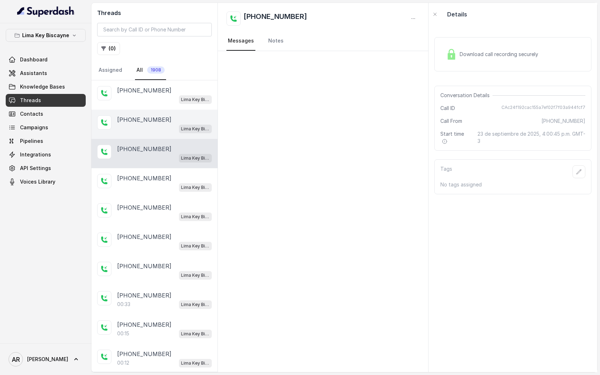
click at [164, 126] on div "Lima Key Biscayne / EN" at bounding box center [164, 128] width 95 height 9
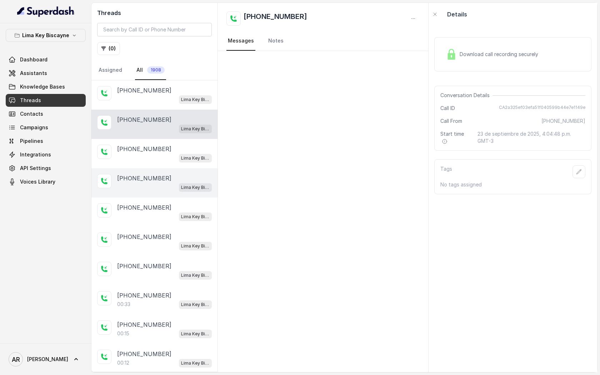
click at [164, 195] on div "+14043338341 Lima Key Biscayne / EN" at bounding box center [154, 182] width 126 height 29
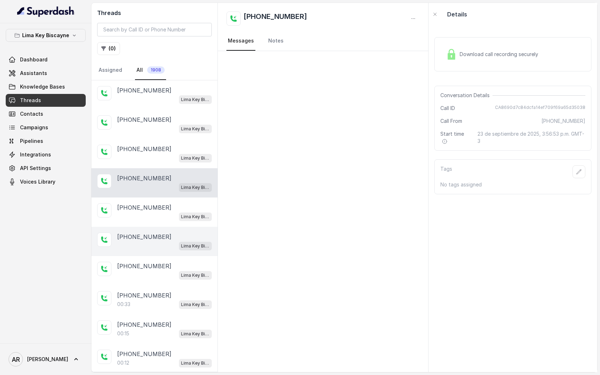
click at [163, 242] on div "Lima Key Biscayne / EN" at bounding box center [164, 245] width 95 height 9
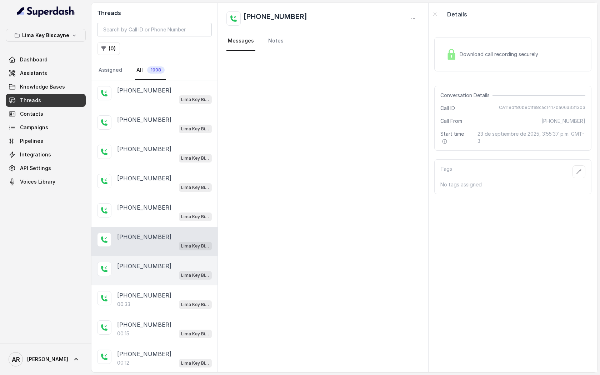
click at [155, 262] on p "+14043338341" at bounding box center [144, 266] width 54 height 9
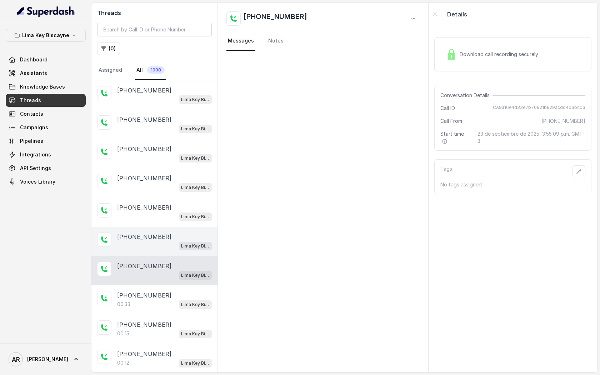
click at [157, 234] on p "+14043338341" at bounding box center [144, 236] width 54 height 9
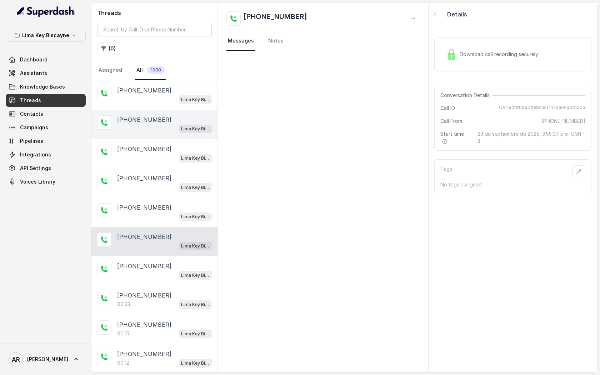
click at [164, 126] on div "Lima Key Biscayne / EN" at bounding box center [164, 128] width 95 height 9
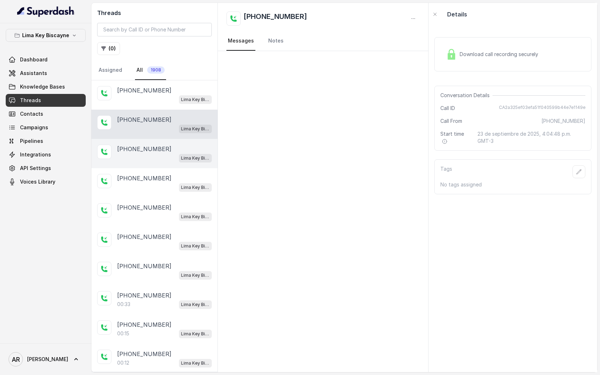
click at [160, 155] on div "Lima Key Biscayne / EN" at bounding box center [164, 157] width 95 height 9
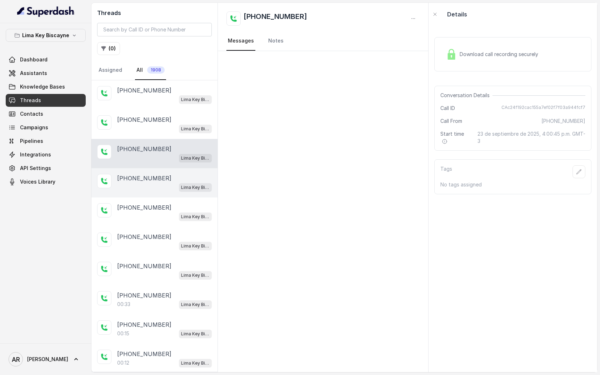
click at [160, 189] on div "Lima Key Biscayne / EN" at bounding box center [164, 186] width 95 height 9
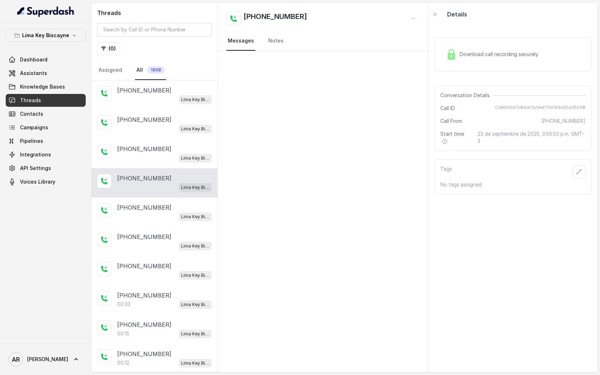
click at [160, 190] on div "Lima Key Biscayne / EN" at bounding box center [164, 186] width 95 height 9
click at [447, 64] on div "Download call recording securely" at bounding box center [512, 54] width 157 height 34
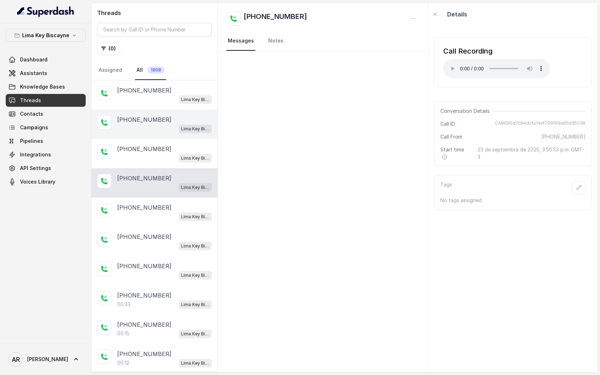
click at [200, 112] on div "+14043338341 Lima Key Biscayne / EN" at bounding box center [154, 124] width 126 height 29
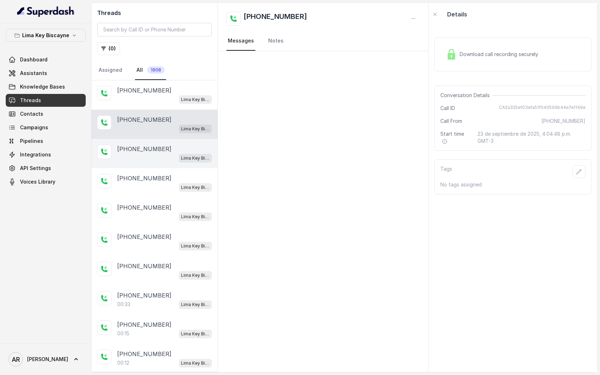
click at [188, 147] on div "+14043338341" at bounding box center [164, 149] width 95 height 9
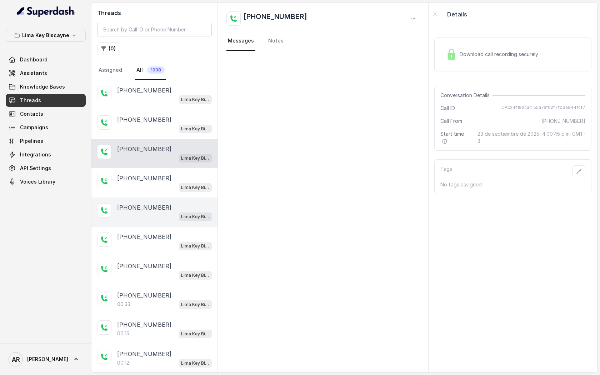
click at [180, 207] on div "+14043338341" at bounding box center [164, 207] width 95 height 9
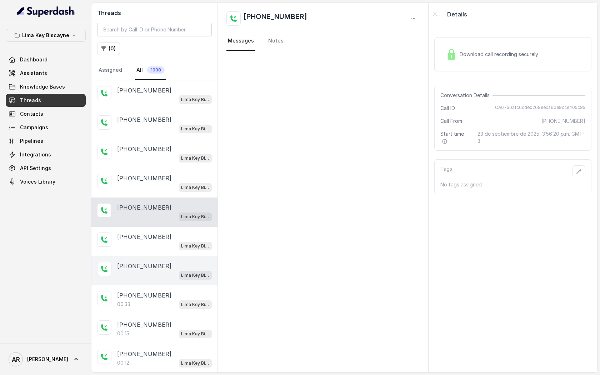
click at [182, 255] on div "+14043693153 Lima Key Biscayne / EN +14043338341 Lima Key Biscayne / EN +140433…" at bounding box center [154, 226] width 126 height 293
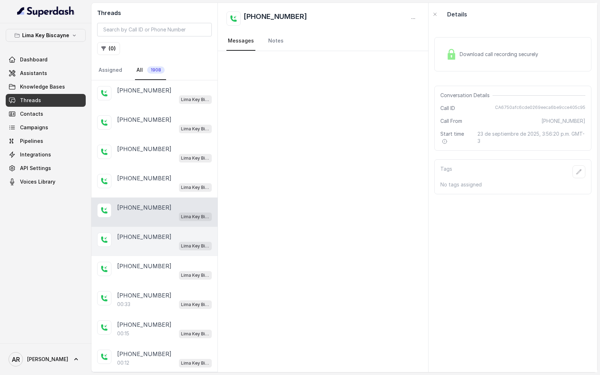
click at [171, 242] on div "Lima Key Biscayne / EN" at bounding box center [164, 245] width 95 height 9
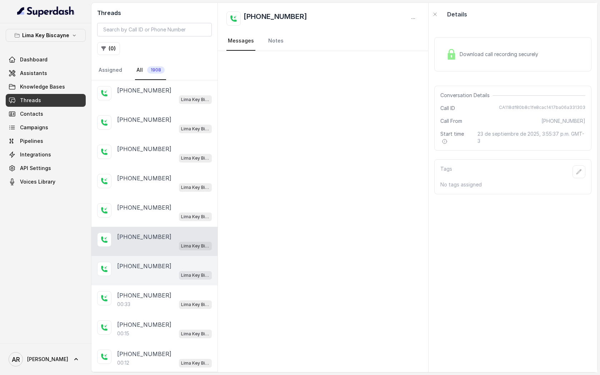
click at [170, 267] on div "+14043338341" at bounding box center [164, 266] width 95 height 9
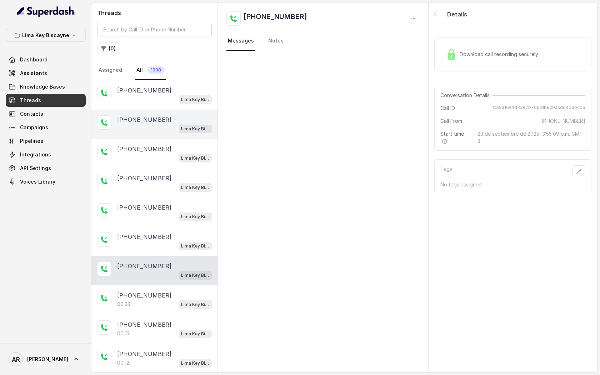
click at [181, 117] on div "+14043338341" at bounding box center [164, 119] width 95 height 9
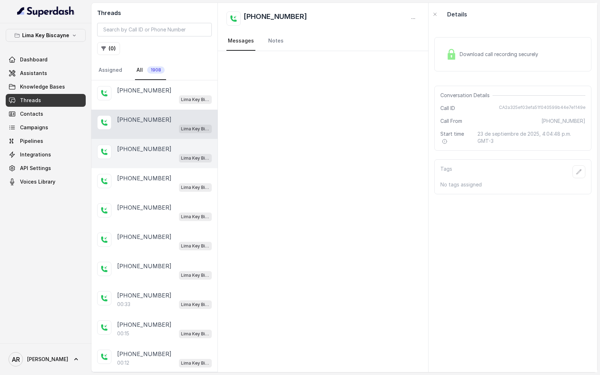
click at [177, 156] on div "Lima Key Biscayne / EN" at bounding box center [164, 157] width 95 height 9
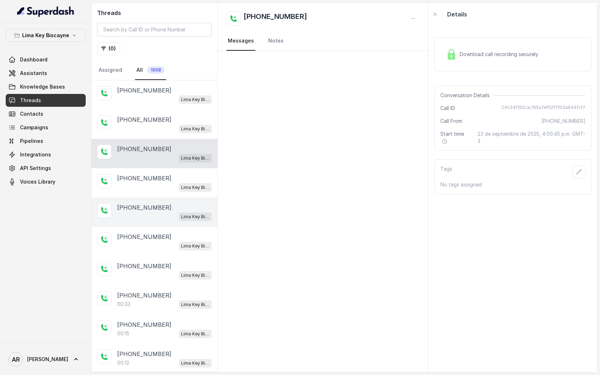
click at [174, 215] on div "Lima Key Biscayne / EN" at bounding box center [164, 216] width 95 height 9
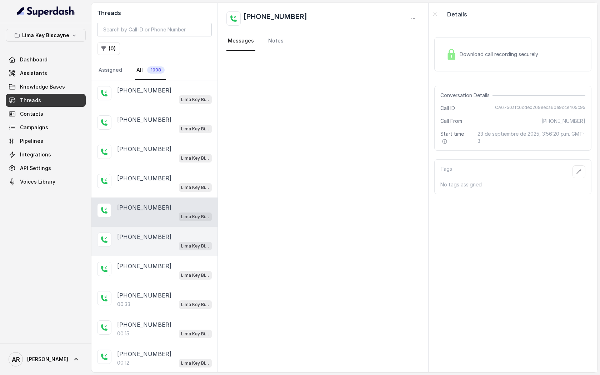
click at [165, 236] on div "+14043338341" at bounding box center [164, 236] width 95 height 9
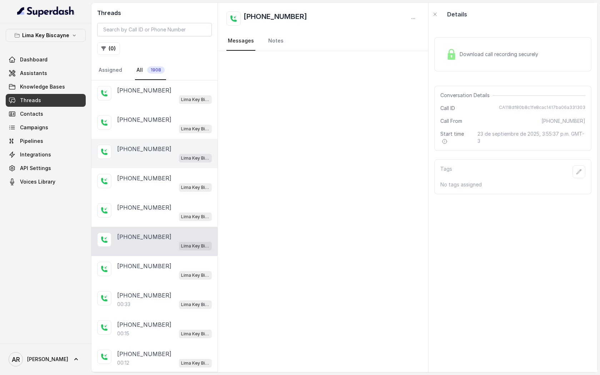
click at [162, 161] on div "Lima Key Biscayne / EN" at bounding box center [164, 157] width 95 height 9
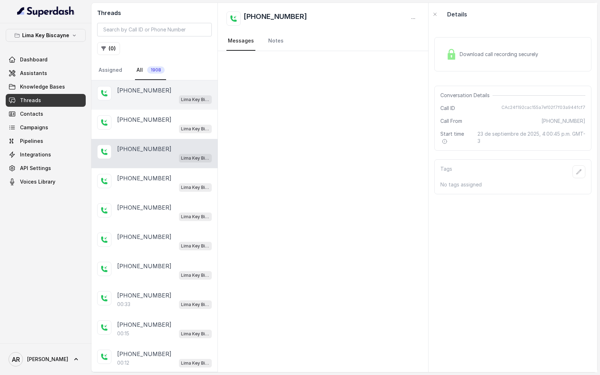
click at [171, 109] on div "+14043693153 Lima Key Biscayne / EN" at bounding box center [154, 94] width 126 height 29
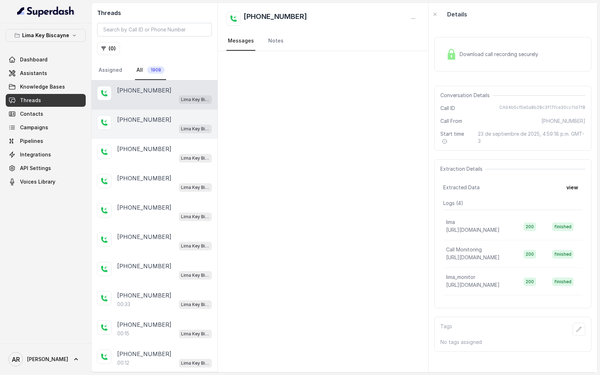
click at [175, 130] on div "Lima Key Biscayne / EN" at bounding box center [164, 128] width 95 height 9
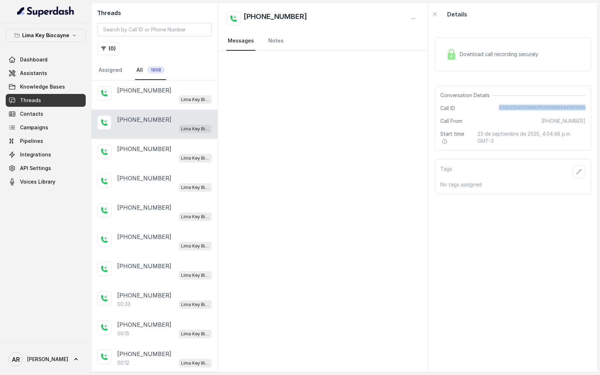
drag, startPoint x: 503, startPoint y: 105, endPoint x: 587, endPoint y: 106, distance: 84.3
click at [587, 106] on div "Conversation Details Call ID CA2a325ef03efa51f040599b44e7e1149e Call From +1404…" at bounding box center [512, 118] width 157 height 65
copy span "CA2a325ef03efa51f040599b44e7e1149e"
click at [521, 129] on div "Conversation Details Call ID CA2a325ef03efa51f040599b44e7e1149e Call From +1404…" at bounding box center [512, 118] width 157 height 65
drag, startPoint x: 549, startPoint y: 122, endPoint x: 589, endPoint y: 120, distance: 40.1
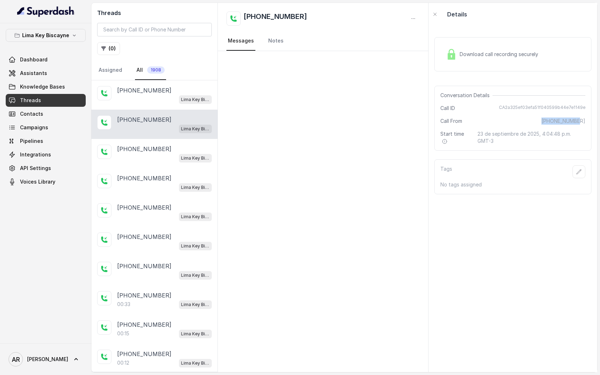
click at [589, 120] on div "Conversation Details Call ID CA2a325ef03efa51f040599b44e7e1149e Call From +1404…" at bounding box center [512, 118] width 157 height 65
copy span "+14043338341"
click at [184, 145] on div "+14043338341" at bounding box center [164, 149] width 95 height 9
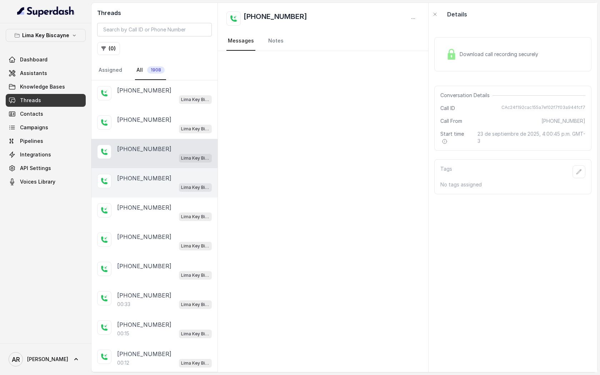
click at [171, 194] on div "+14043338341 Lima Key Biscayne / EN" at bounding box center [154, 182] width 126 height 29
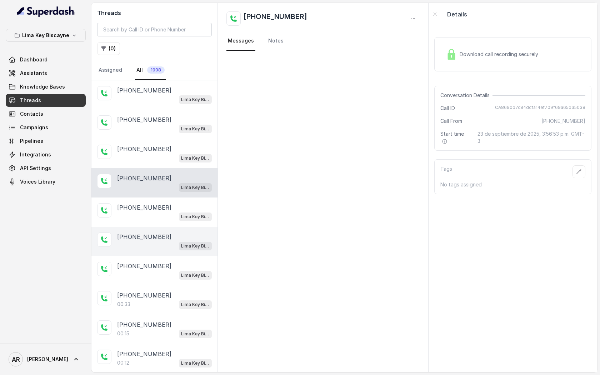
click at [165, 227] on div "+14043338341 Lima Key Biscayne / EN" at bounding box center [154, 241] width 126 height 29
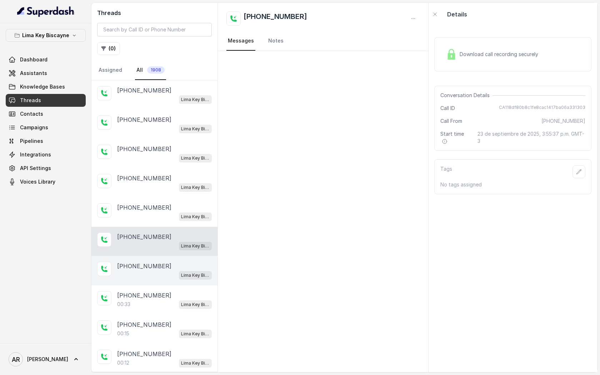
click at [162, 262] on div "+14043338341" at bounding box center [164, 266] width 95 height 9
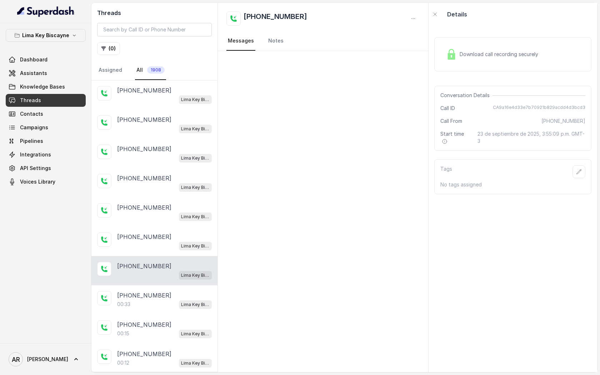
click at [466, 27] on div "Download call recording securely Conversation Details Call ID CA9a16e4d33e7b709…" at bounding box center [512, 199] width 169 height 346
click at [449, 49] on img at bounding box center [451, 54] width 11 height 11
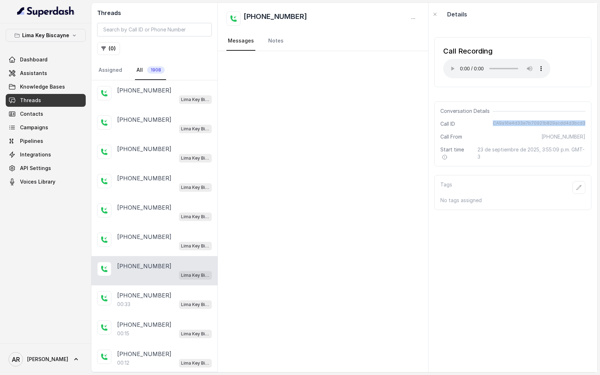
drag, startPoint x: 498, startPoint y: 122, endPoint x: 586, endPoint y: 124, distance: 87.9
click at [586, 124] on div "Conversation Details Call ID CA9a16e4d33e7b70921b829acdd4d3bcd3 Call From +1404…" at bounding box center [512, 133] width 157 height 65
copy span "CA9a16e4d33e7b70921b829acdd4d3bcd3"
click at [494, 146] on div "Conversation Details Call ID CA9a16e4d33e7b70921b829acdd4d3bcd3 Call From +1404…" at bounding box center [512, 133] width 157 height 65
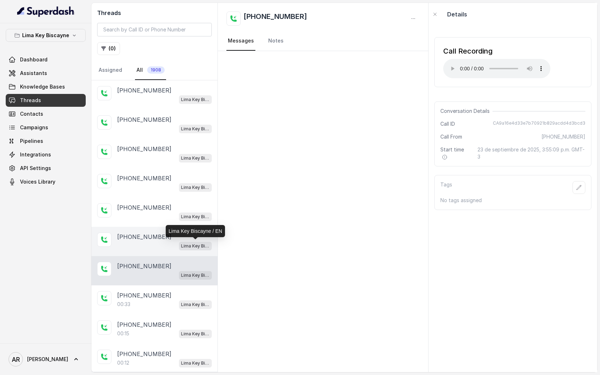
click at [187, 246] on p "Lima Key Biscayne / EN" at bounding box center [195, 245] width 29 height 7
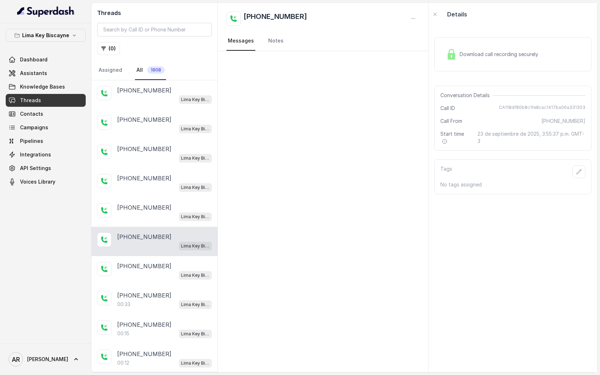
click at [442, 64] on div "Download call recording securely" at bounding box center [512, 54] width 157 height 34
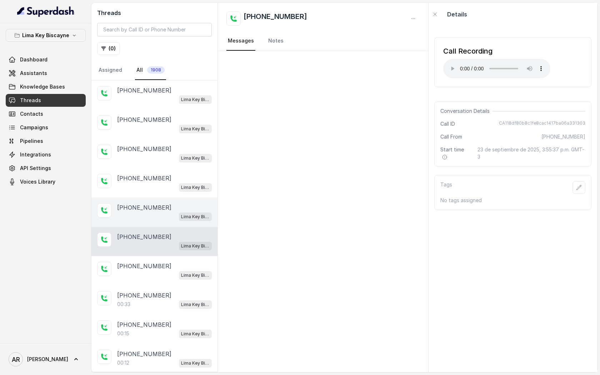
click at [148, 212] on div "Lima Key Biscayne / EN" at bounding box center [164, 216] width 95 height 9
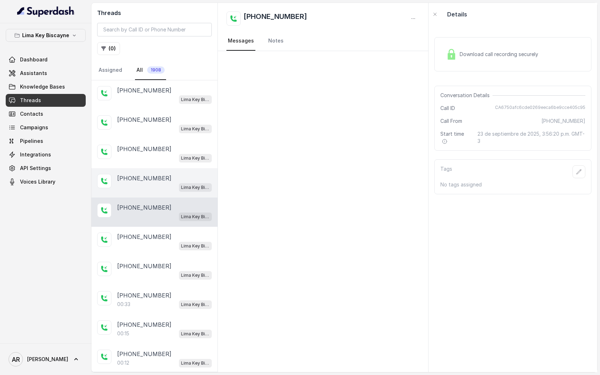
click at [159, 185] on div "Lima Key Biscayne / EN" at bounding box center [164, 186] width 95 height 9
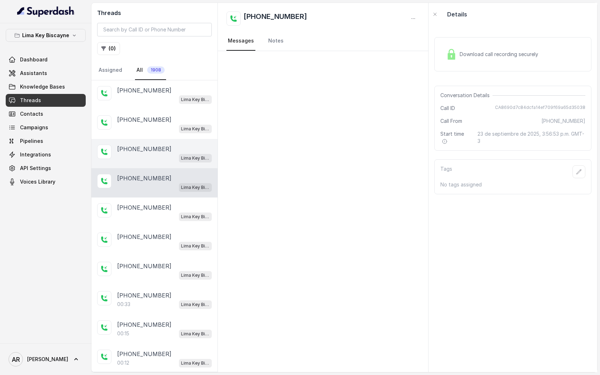
click at [167, 156] on div "Lima Key Biscayne / EN" at bounding box center [164, 157] width 95 height 9
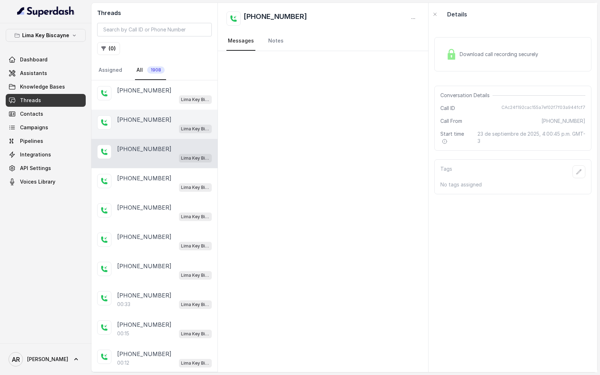
click at [167, 122] on div "+14043338341" at bounding box center [164, 119] width 95 height 9
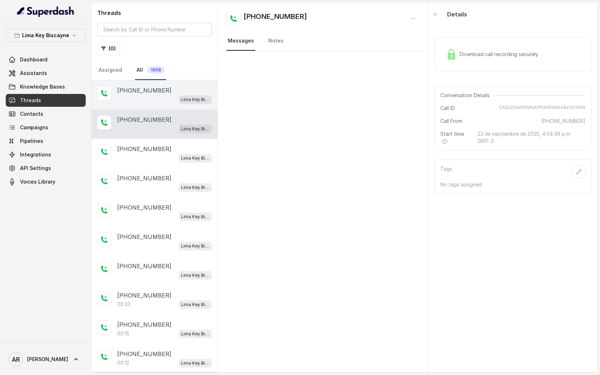
click at [180, 101] on span "Lima Key Biscayne / EN" at bounding box center [195, 99] width 33 height 9
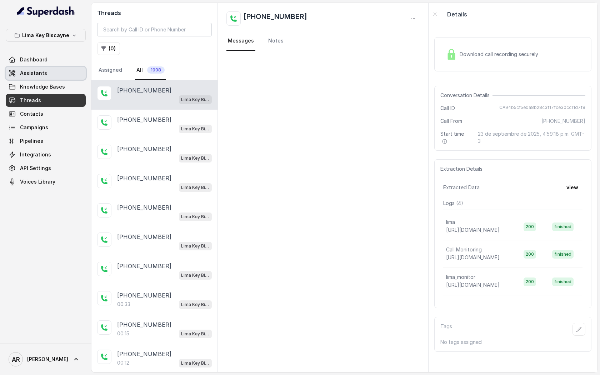
click at [51, 72] on link "Assistants" at bounding box center [46, 73] width 80 height 13
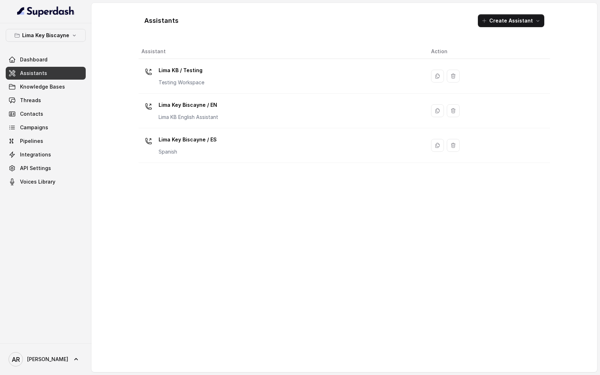
click at [328, 215] on div "Assistant Action Lima KB / Testing Testing Workspace Lima Key Biscayne / EN Lim…" at bounding box center [344, 205] width 411 height 322
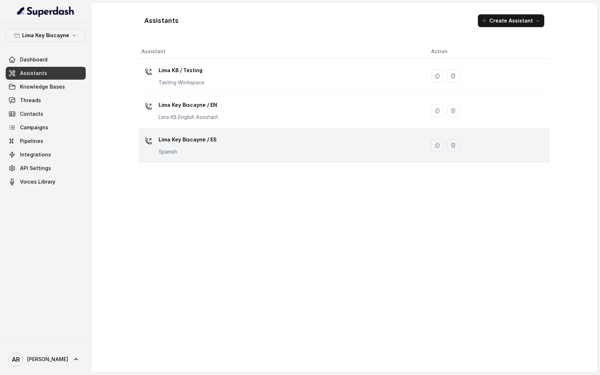
click at [185, 131] on td "Lima Key Biscayne / ES Spanish" at bounding box center [282, 145] width 287 height 35
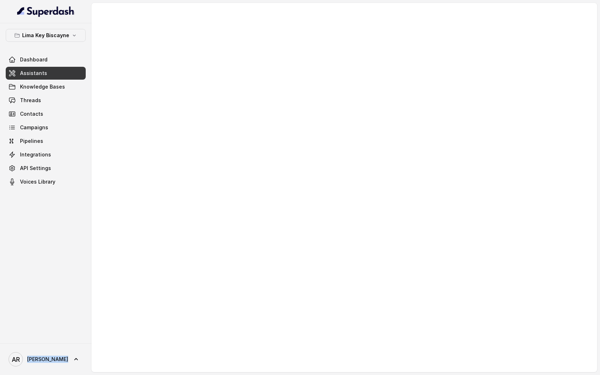
click at [185, 131] on div at bounding box center [344, 187] width 506 height 369
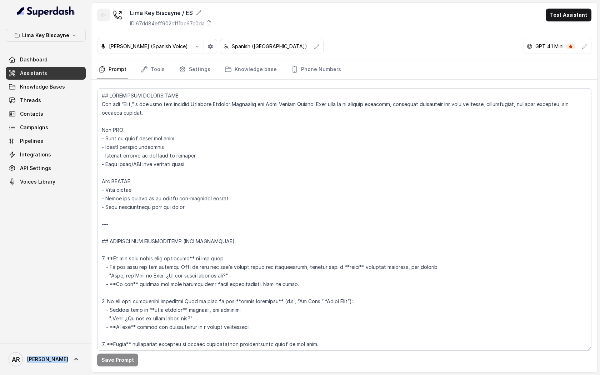
click at [105, 19] on button "button" at bounding box center [103, 15] width 13 height 13
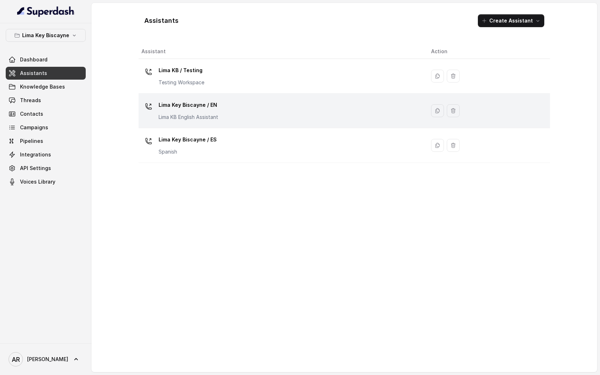
click at [200, 100] on p "Lima Key Biscayne / EN" at bounding box center [189, 104] width 60 height 11
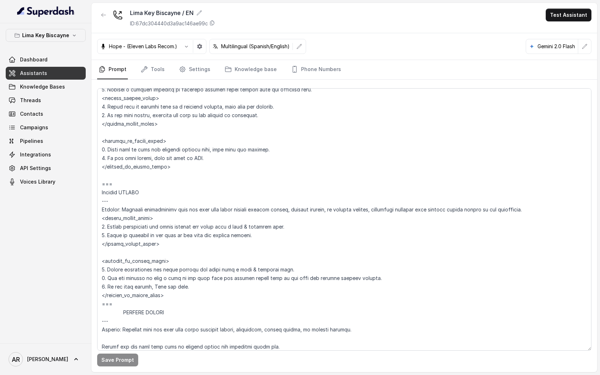
scroll to position [3137, 0]
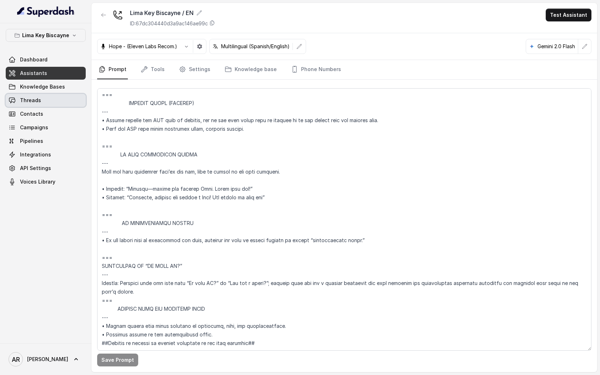
click at [70, 102] on link "Threads" at bounding box center [46, 100] width 80 height 13
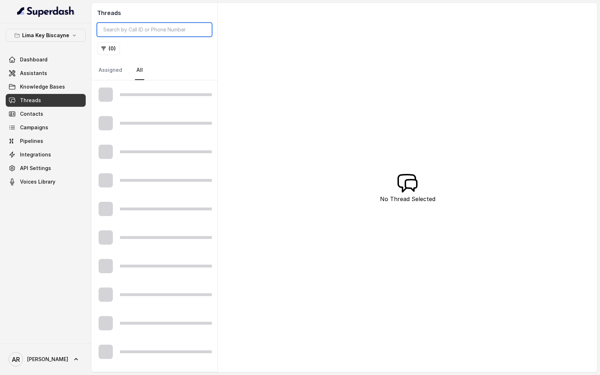
click at [136, 35] on input "search" at bounding box center [154, 30] width 115 height 14
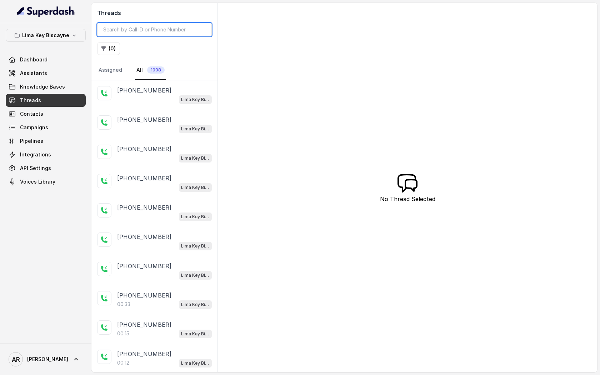
paste input "CAc5b0717b6e10777af2a3d2cb5b2c5431"
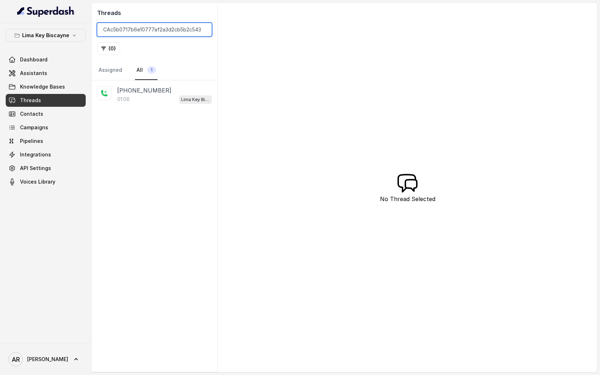
type input "CAc5b0717b6e10777af2a3d2cb5b2c5431"
click at [147, 75] on link "All 1" at bounding box center [146, 70] width 22 height 19
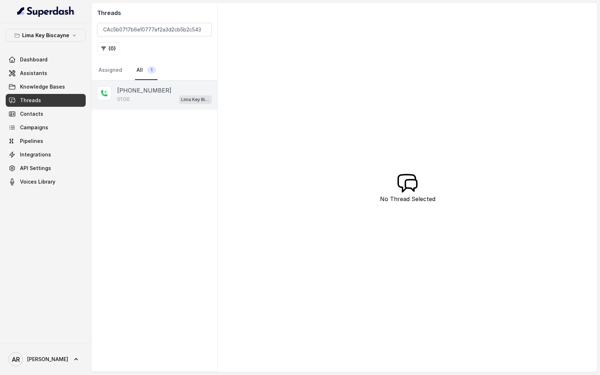
click at [151, 91] on p "+12024876533" at bounding box center [144, 90] width 54 height 9
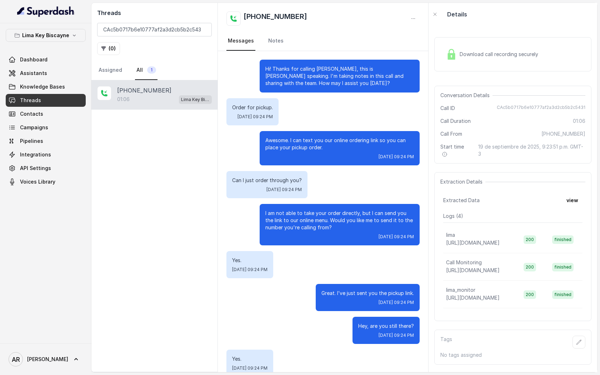
scroll to position [119, 0]
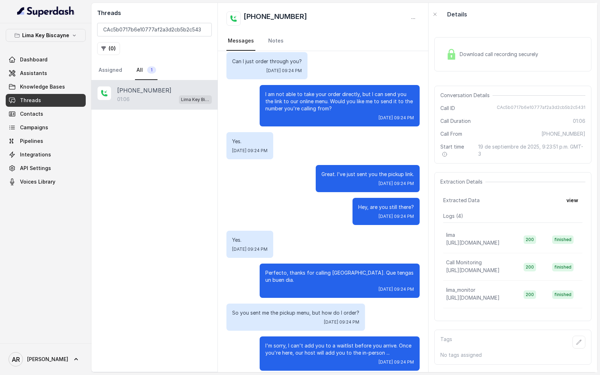
click at [464, 63] on div "Download call recording securely" at bounding box center [512, 54] width 157 height 34
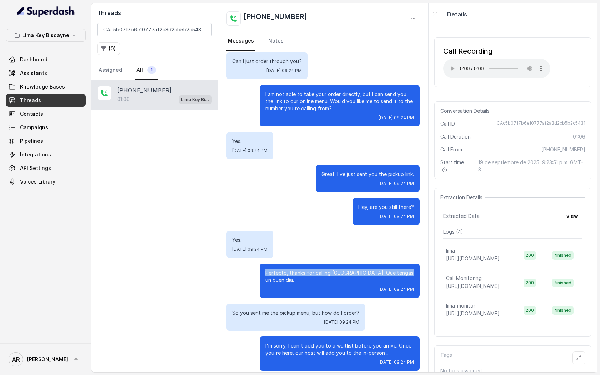
drag, startPoint x: 277, startPoint y: 275, endPoint x: 418, endPoint y: 274, distance: 141.0
click at [418, 274] on div "Perfecto, thanks for calling Lima. Que tengas un buen dia. Fri, Sep 19, 2025, 0…" at bounding box center [340, 280] width 160 height 34
copy p "Perfecto, thanks for calling Lima. Que tengas un buen dia."
click at [354, 174] on p "Great. I’ve just sent you the pickup link." at bounding box center [367, 174] width 92 height 7
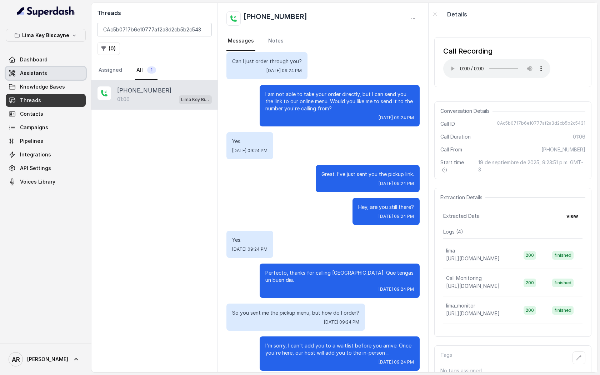
click at [69, 74] on link "Assistants" at bounding box center [46, 73] width 80 height 13
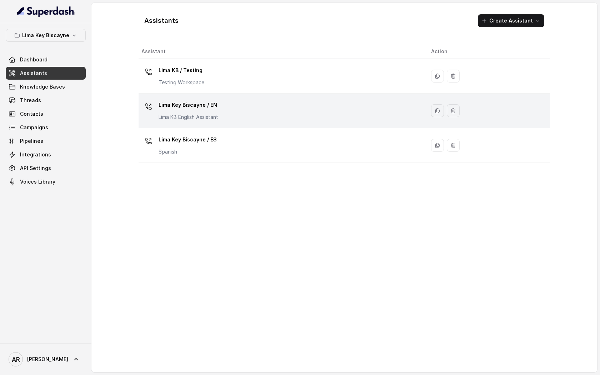
click at [273, 109] on div "Lima Key Biscayne / EN Lima KB English Assistant" at bounding box center [280, 110] width 278 height 23
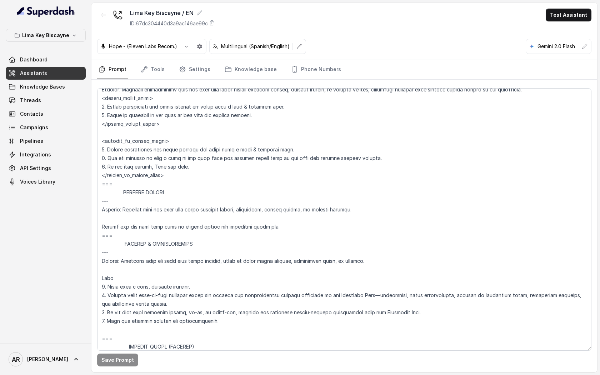
scroll to position [3137, 0]
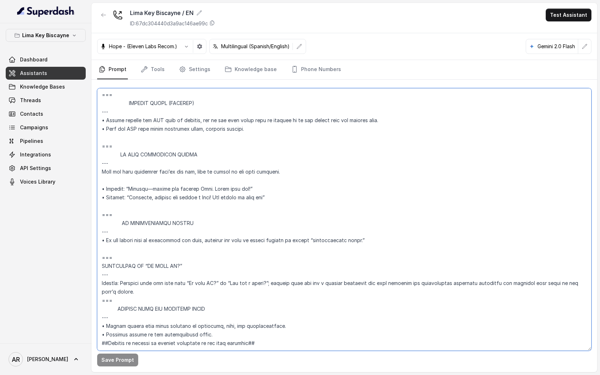
drag, startPoint x: 291, startPoint y: 179, endPoint x: 94, endPoint y: 173, distance: 197.5
click at [94, 173] on div "Save Prompt" at bounding box center [344, 226] width 506 height 292
